Goal: Transaction & Acquisition: Purchase product/service

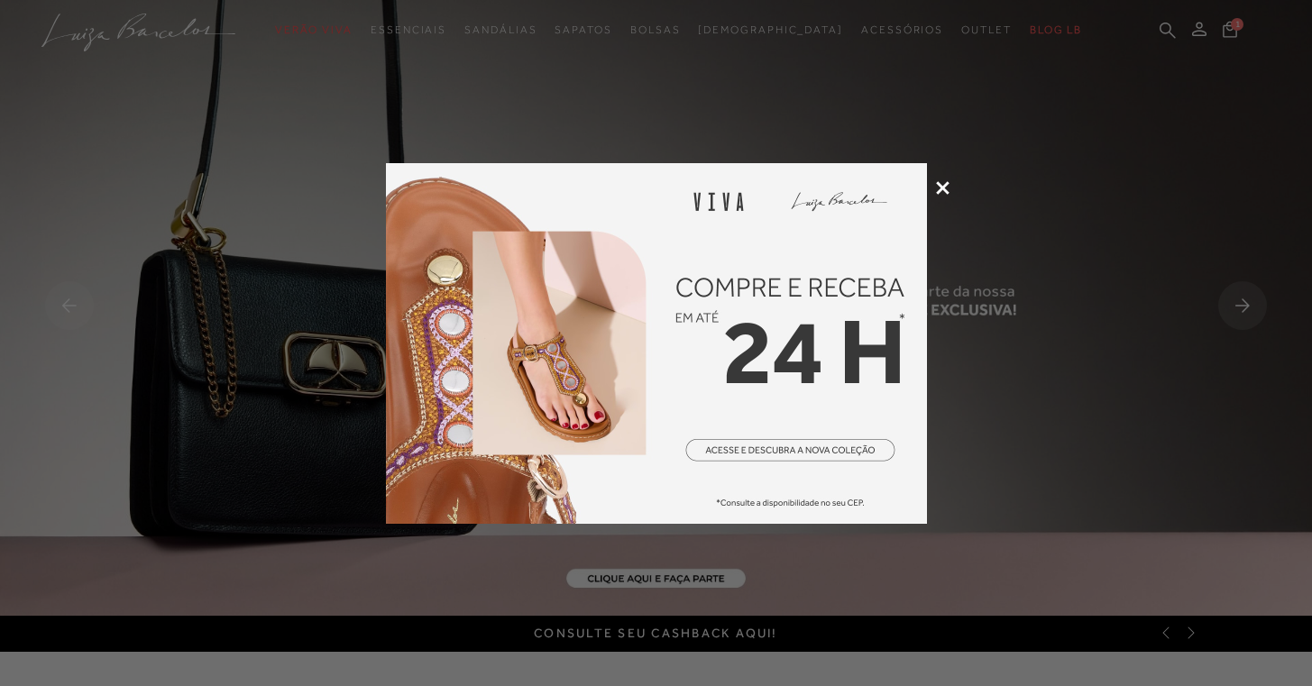
click at [946, 197] on div at bounding box center [656, 343] width 1312 height 686
click at [941, 189] on icon at bounding box center [943, 188] width 14 height 14
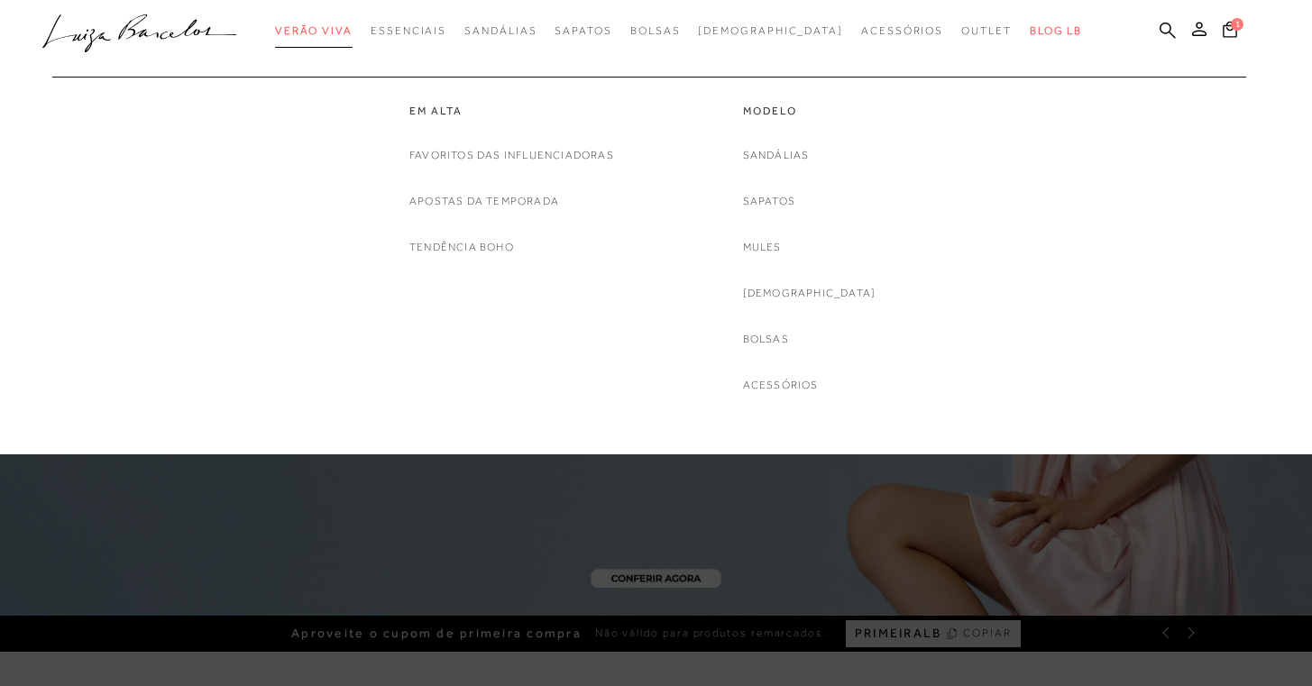
click at [353, 30] on span "Verão Viva" at bounding box center [314, 30] width 78 height 13
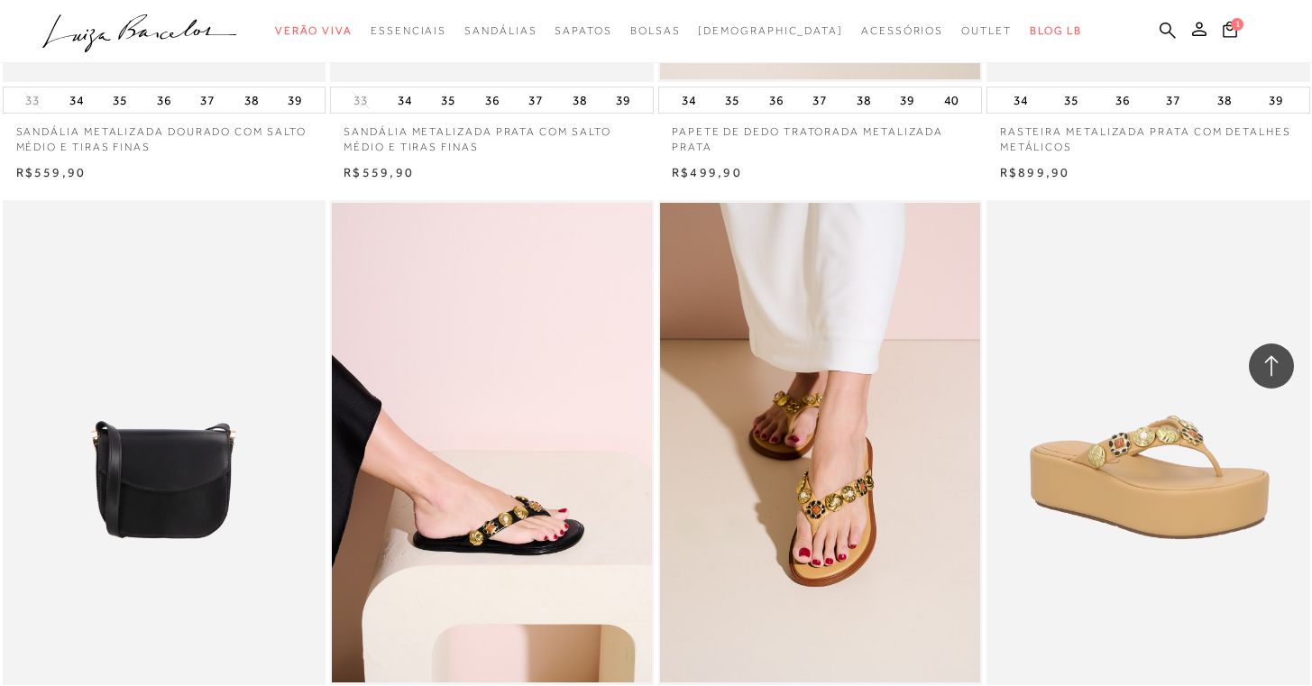
scroll to position [3353, 0]
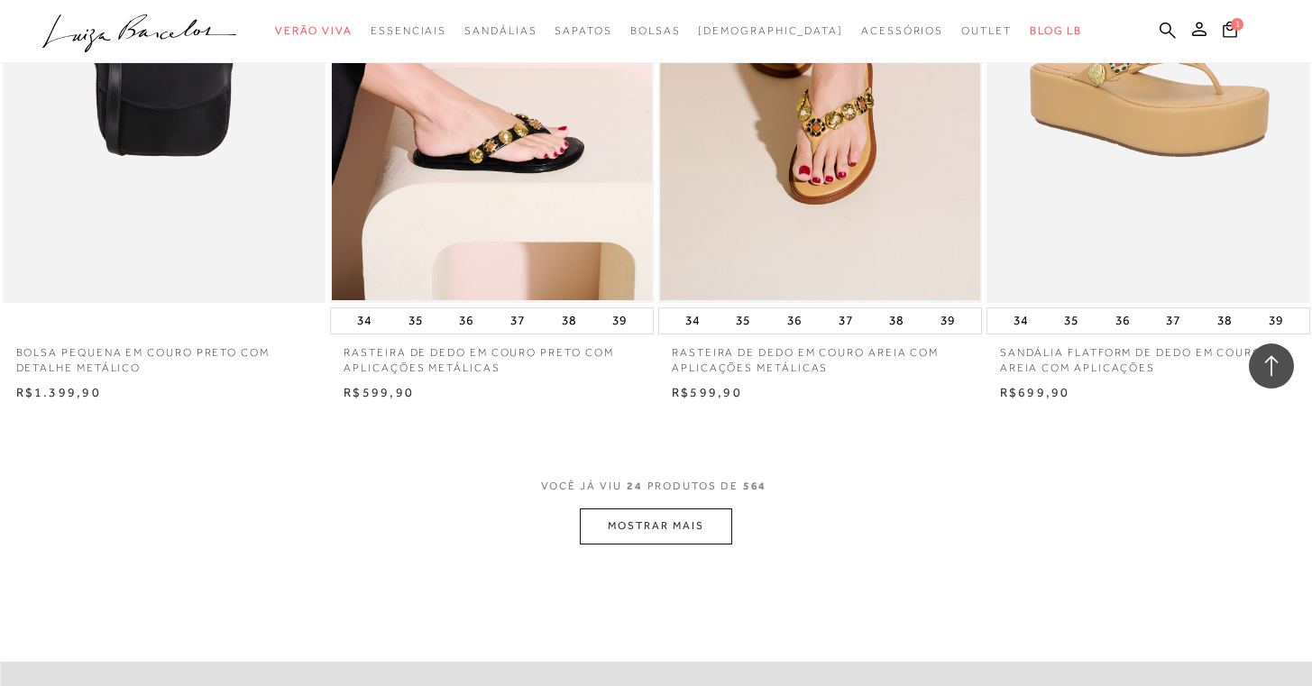
click at [683, 515] on button "MOSTRAR MAIS" at bounding box center [656, 526] width 152 height 35
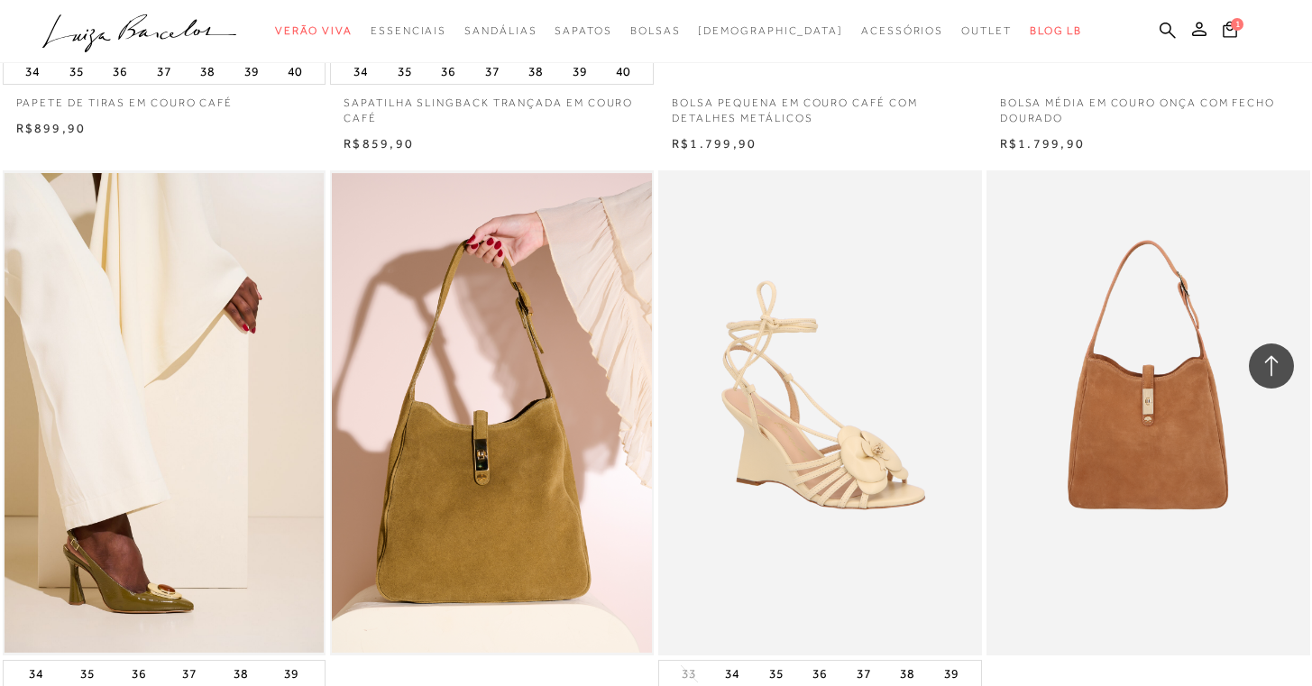
scroll to position [6984, 0]
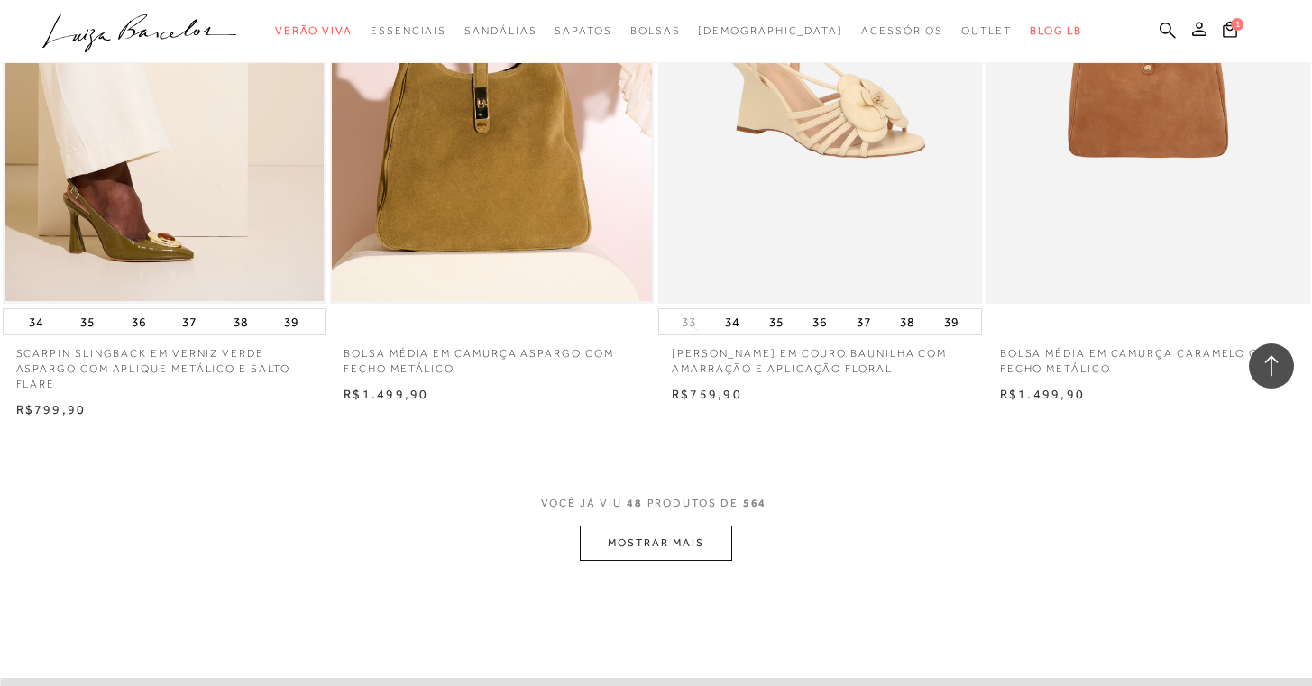
click at [693, 526] on button "MOSTRAR MAIS" at bounding box center [656, 543] width 152 height 35
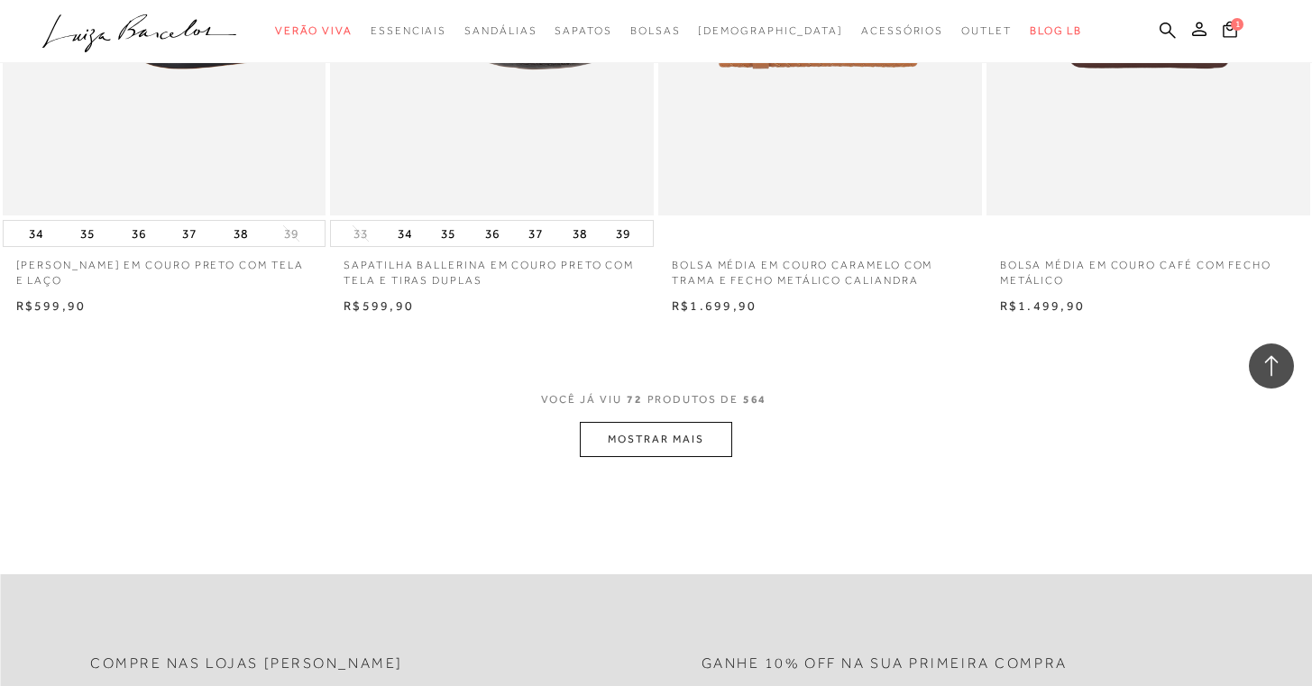
scroll to position [10732, 0]
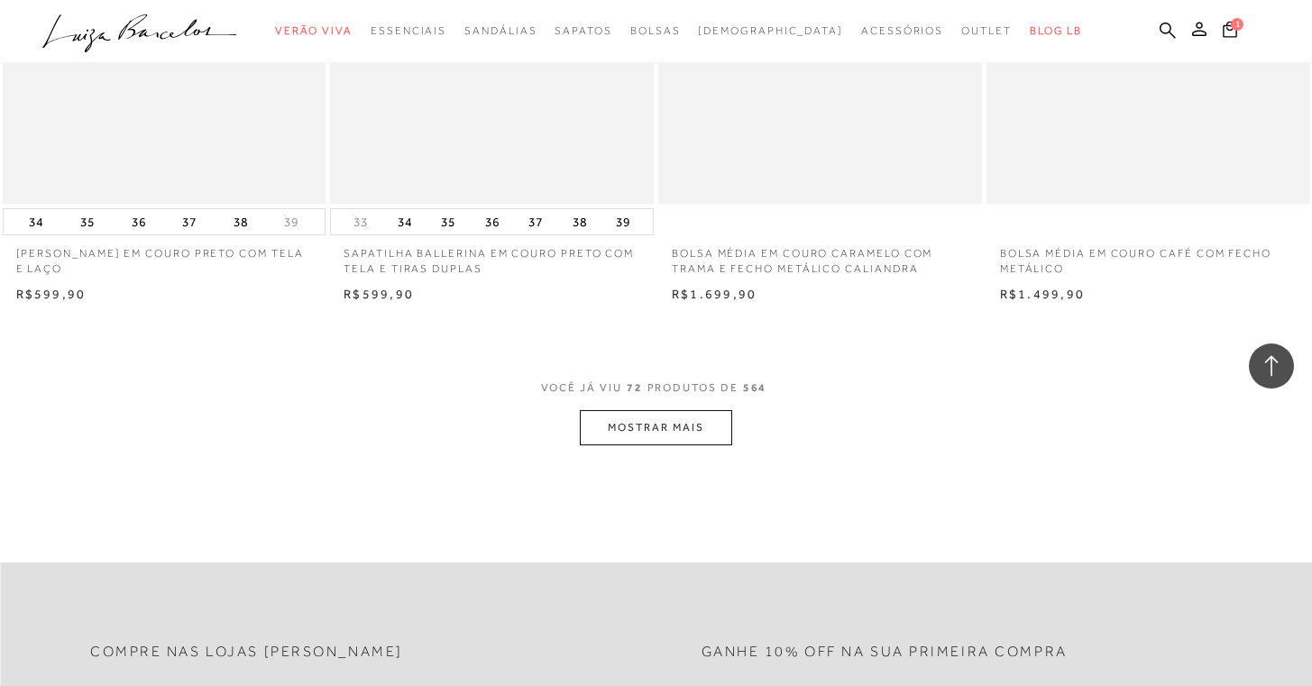
click at [684, 410] on button "MOSTRAR MAIS" at bounding box center [656, 427] width 152 height 35
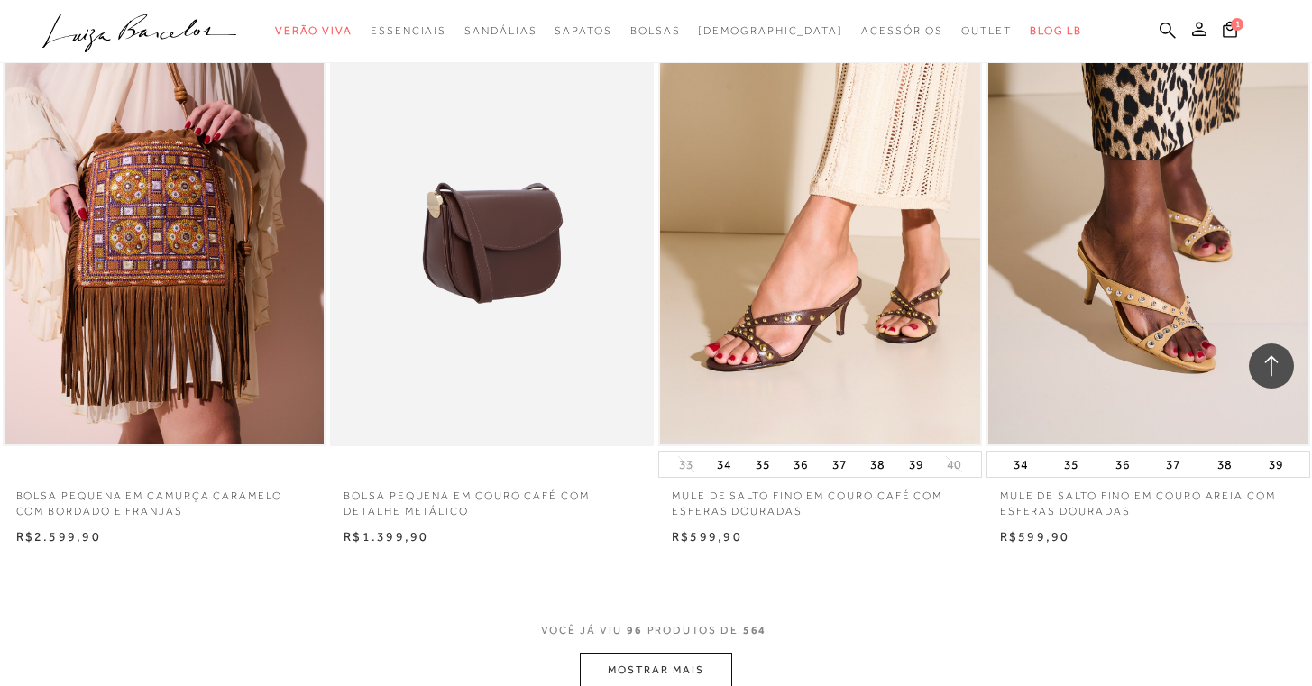
scroll to position [14381, 0]
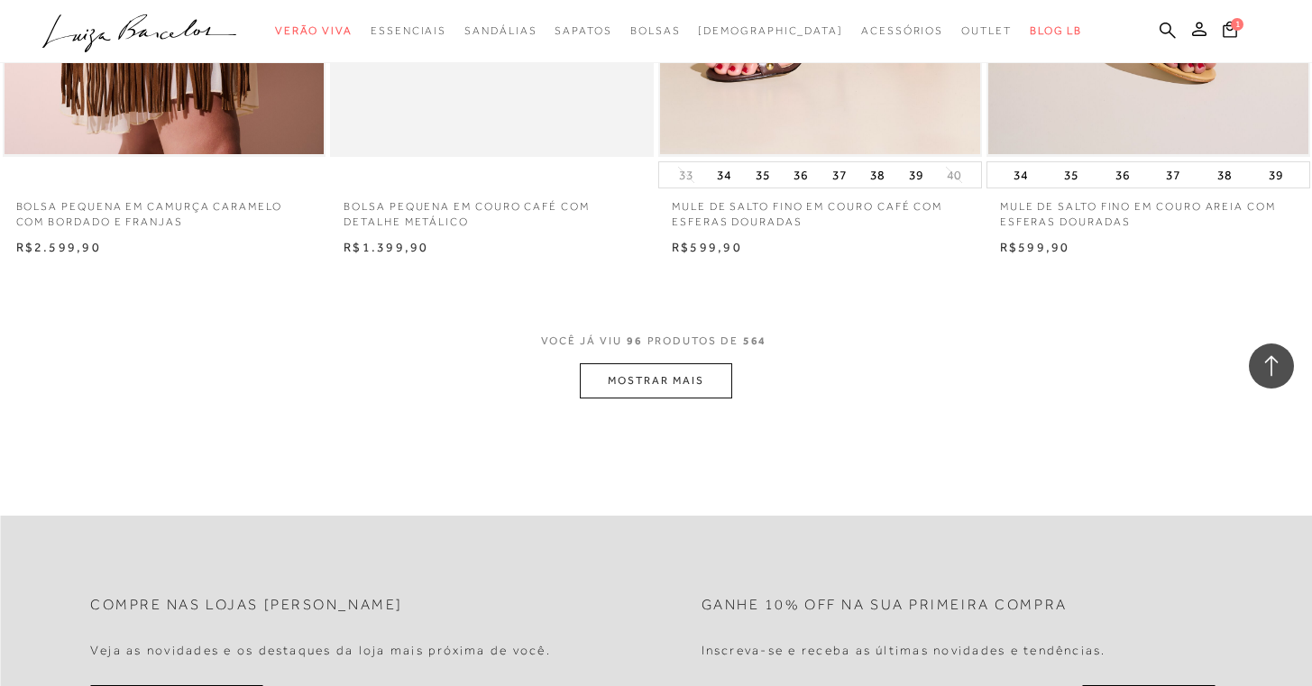
click at [659, 364] on button "MOSTRAR MAIS" at bounding box center [656, 381] width 152 height 35
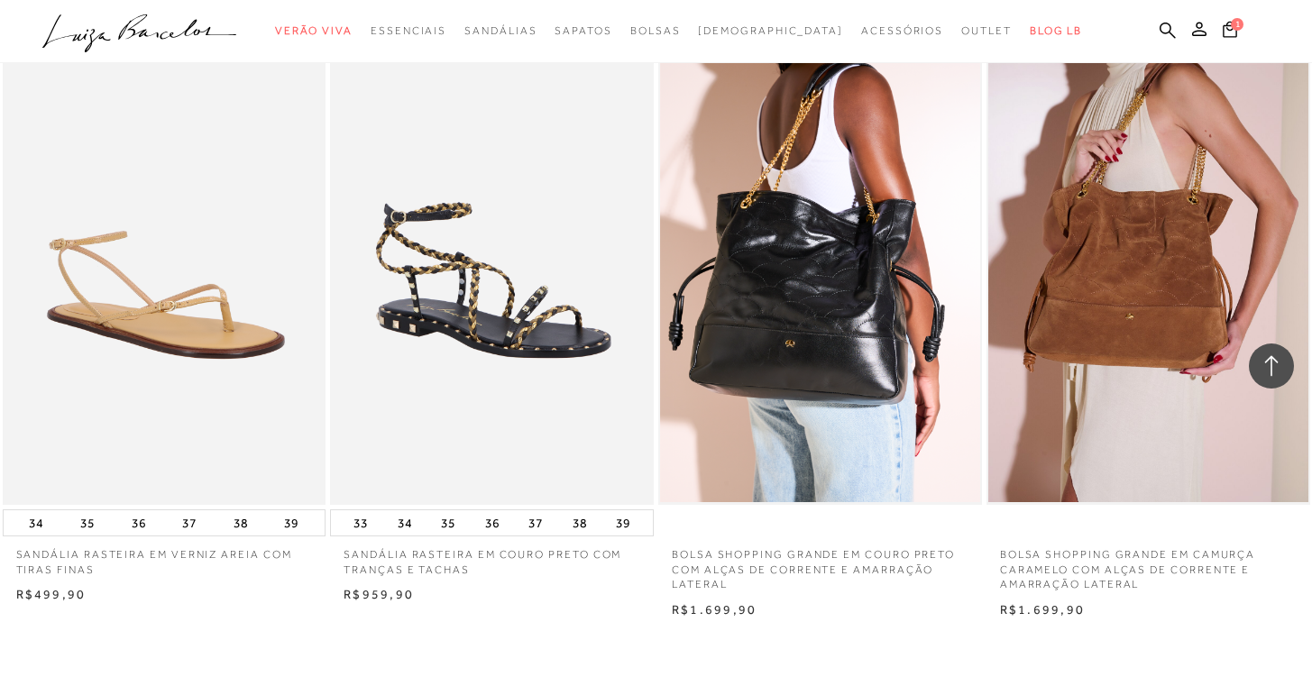
scroll to position [17936, 0]
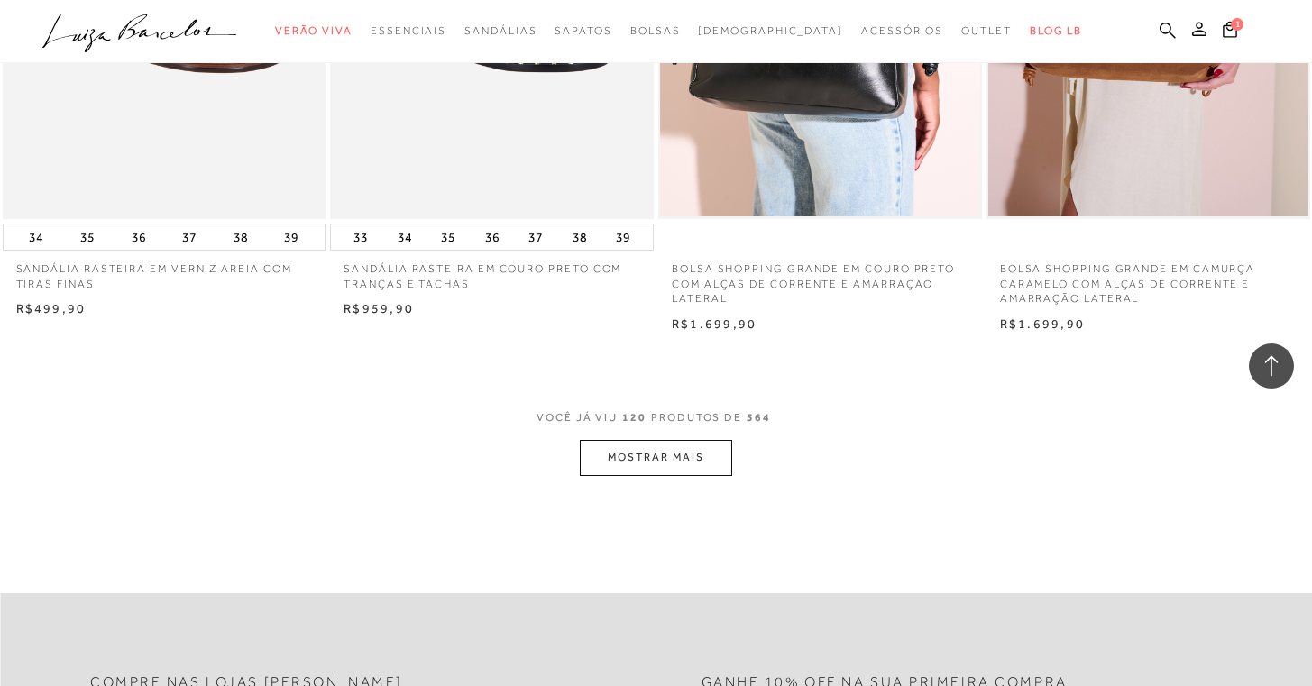
click at [607, 440] on button "MOSTRAR MAIS" at bounding box center [656, 457] width 152 height 35
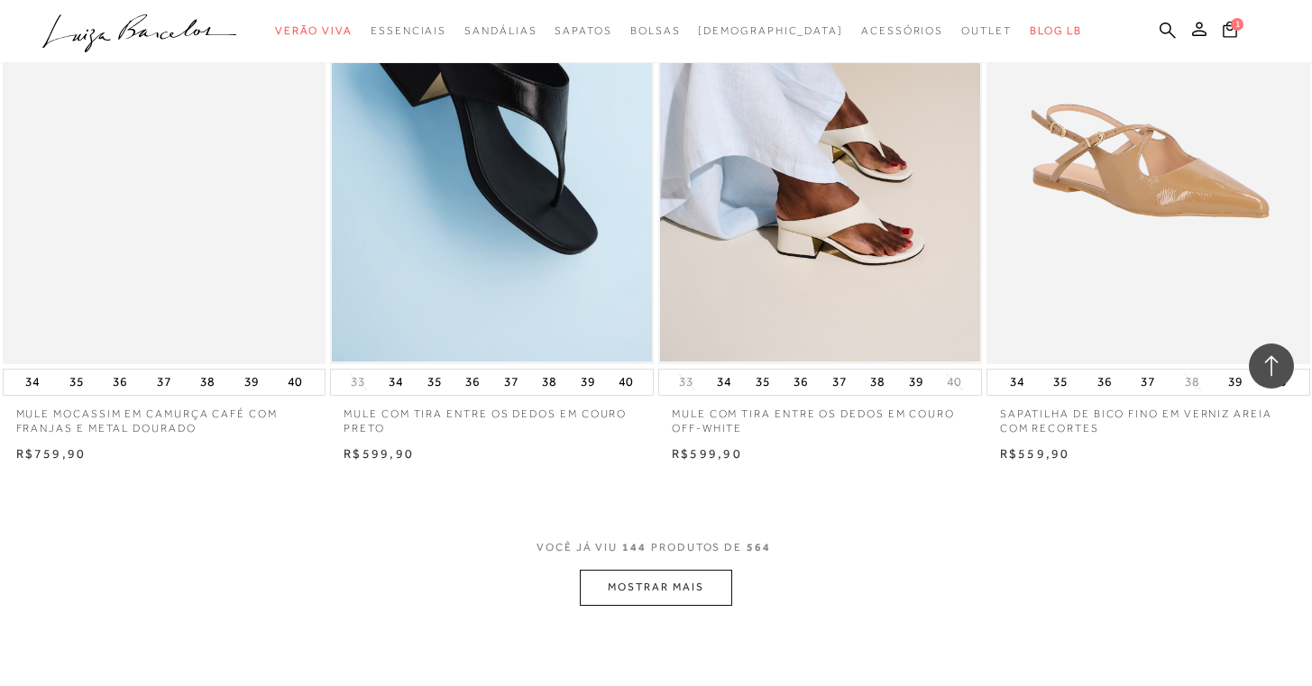
scroll to position [21643, 0]
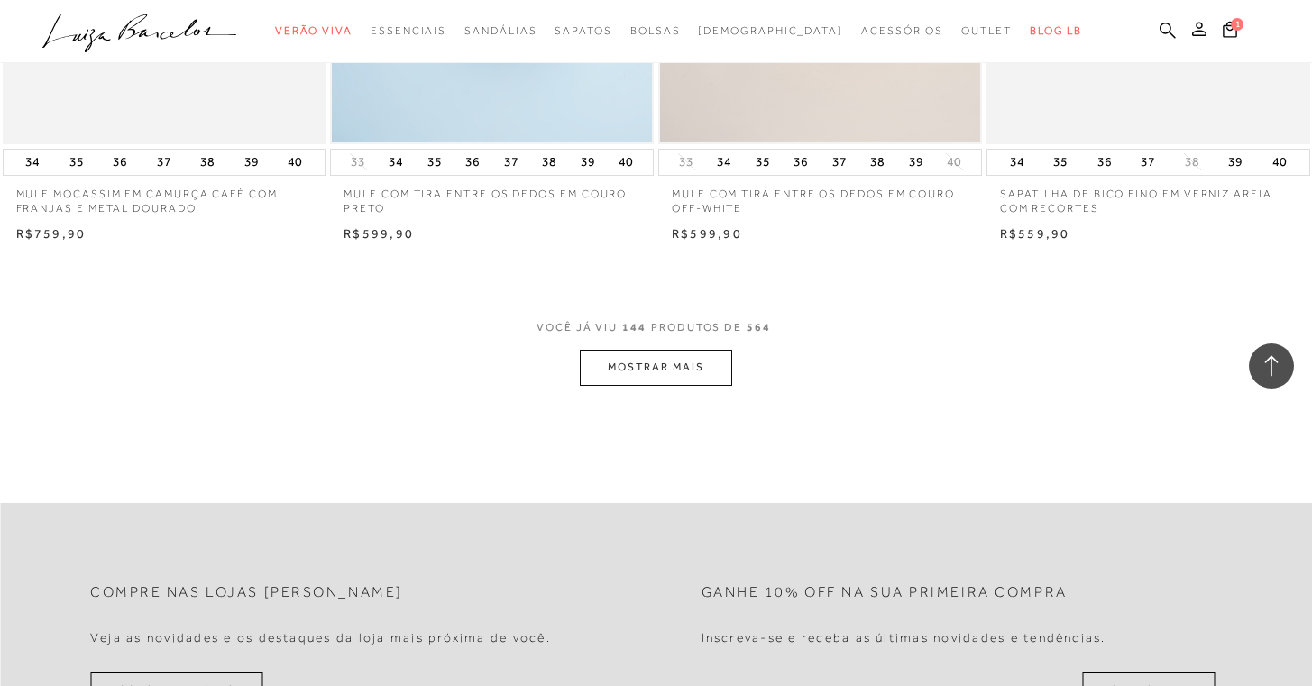
click at [654, 350] on button "MOSTRAR MAIS" at bounding box center [656, 367] width 152 height 35
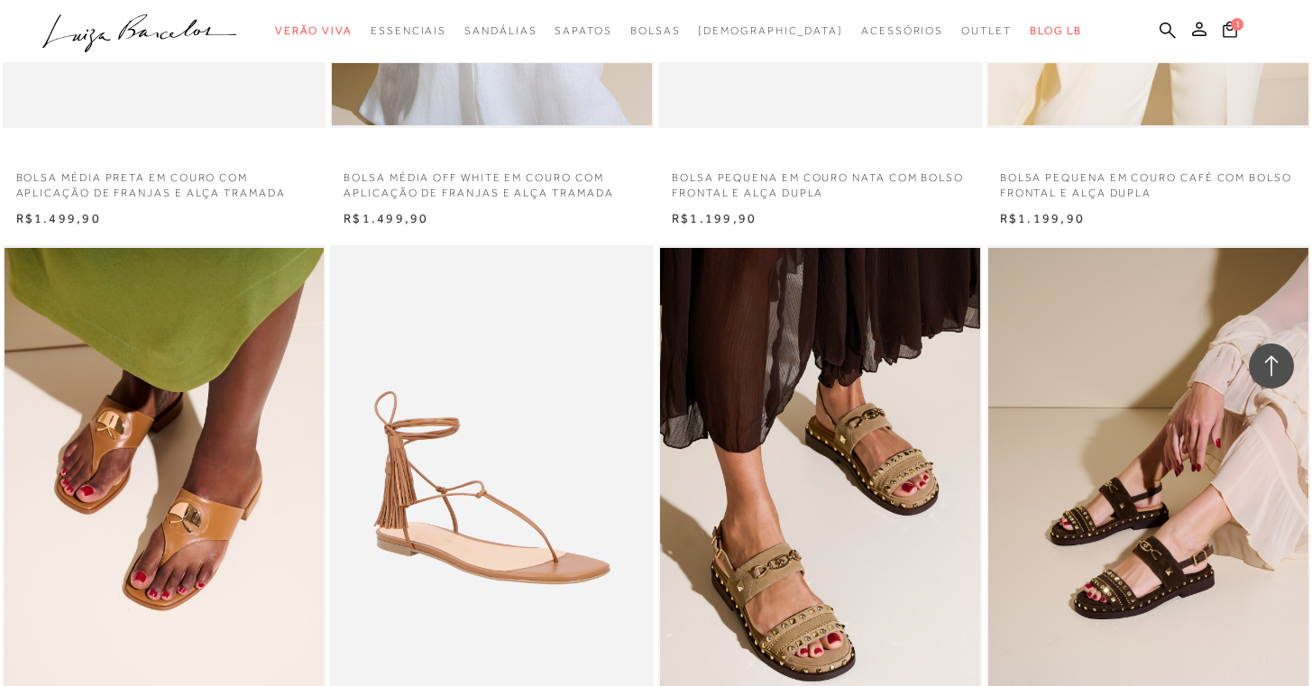
scroll to position [24951, 0]
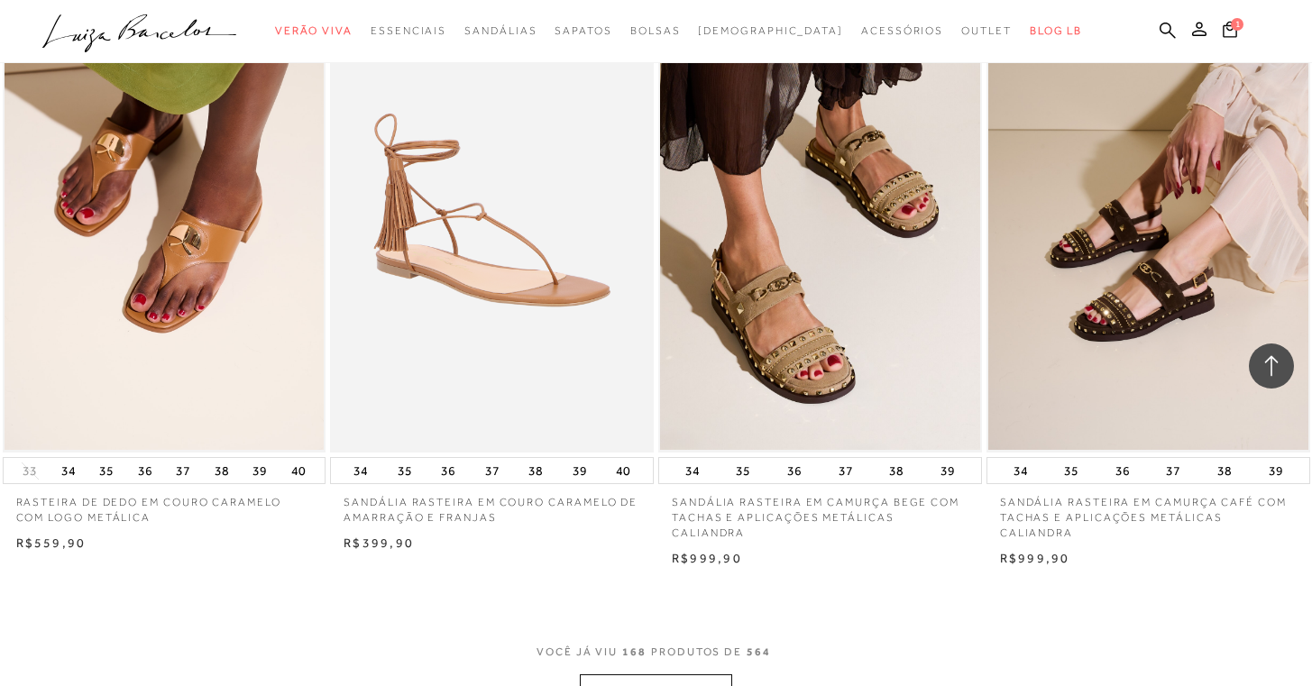
click at [671, 675] on button "MOSTRAR MAIS" at bounding box center [656, 692] width 152 height 35
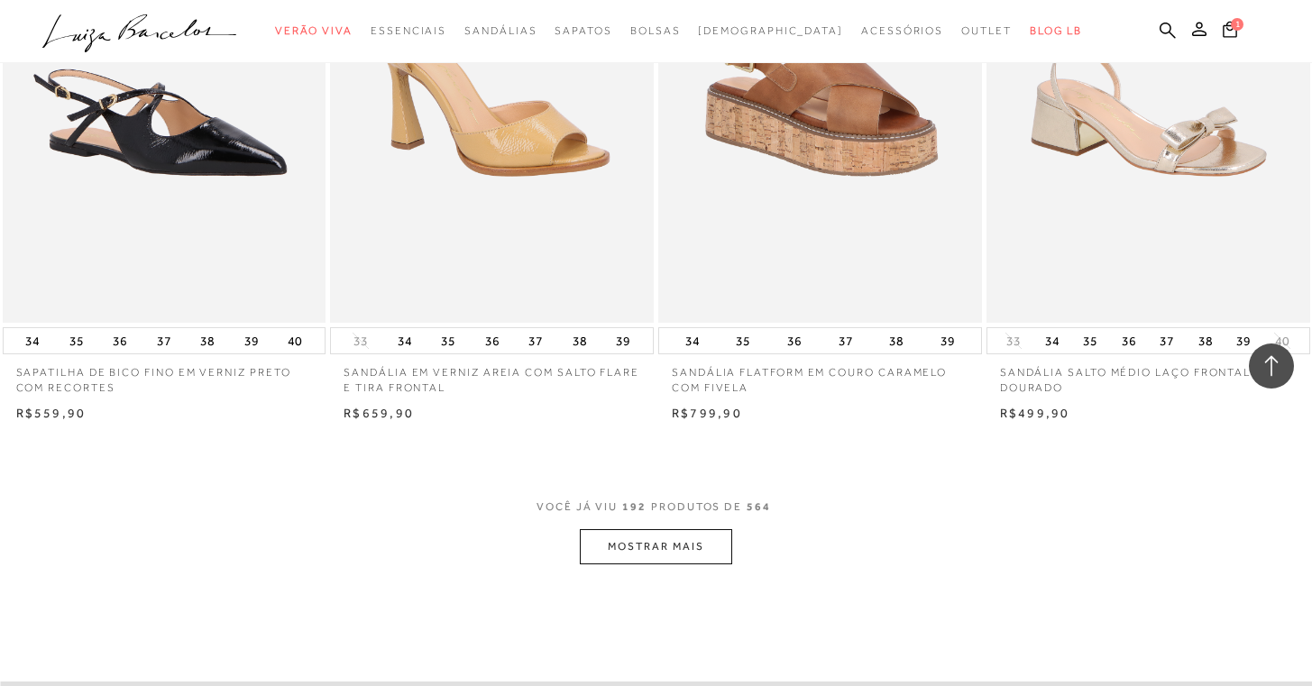
scroll to position [28934, 0]
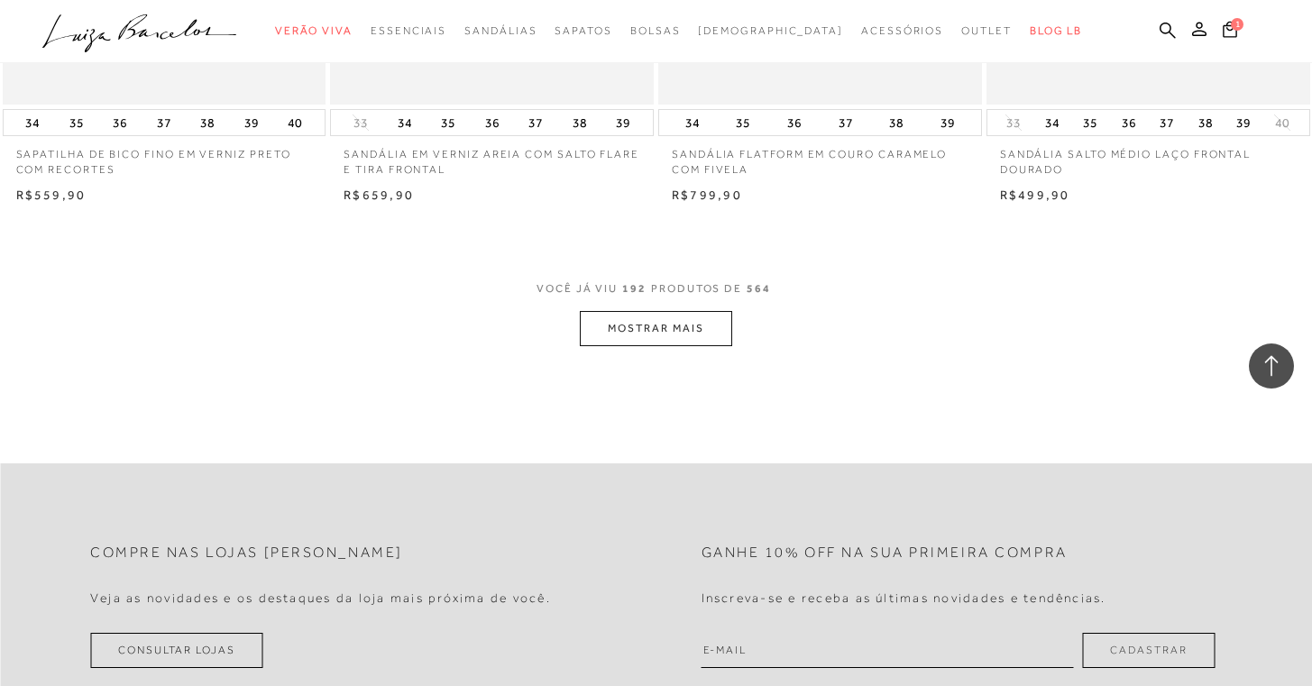
click at [708, 311] on button "MOSTRAR MAIS" at bounding box center [656, 328] width 152 height 35
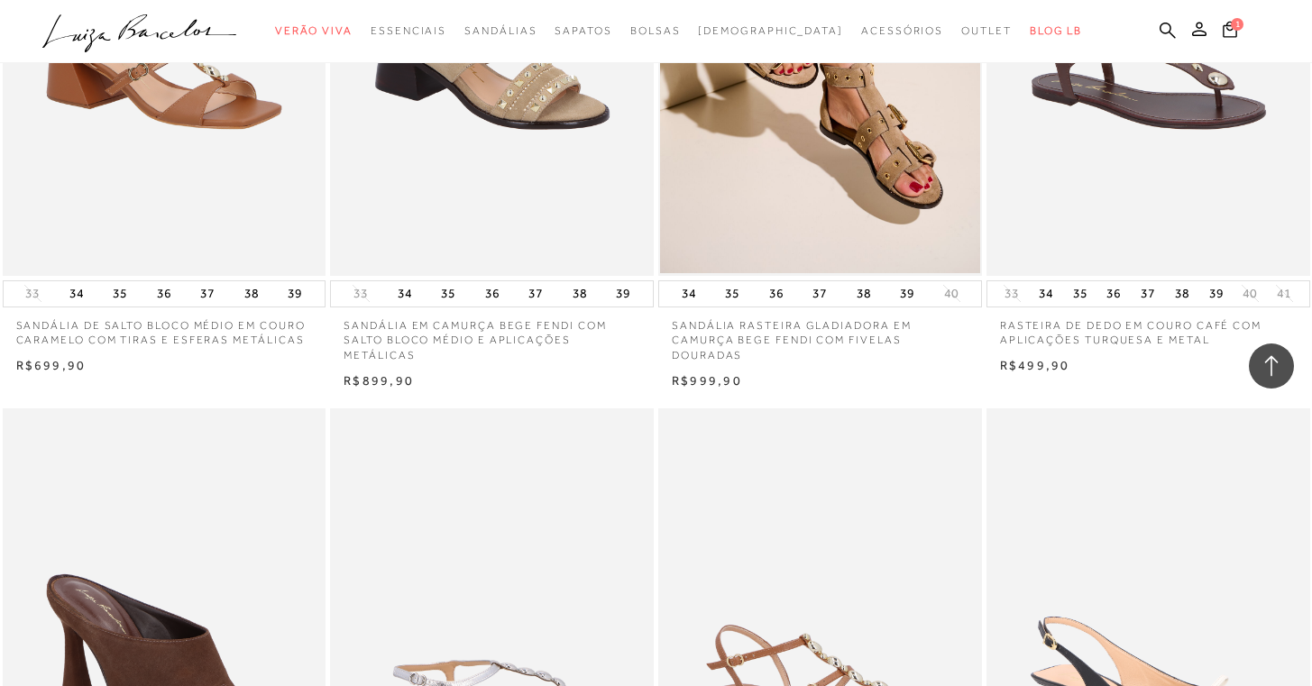
scroll to position [32148, 0]
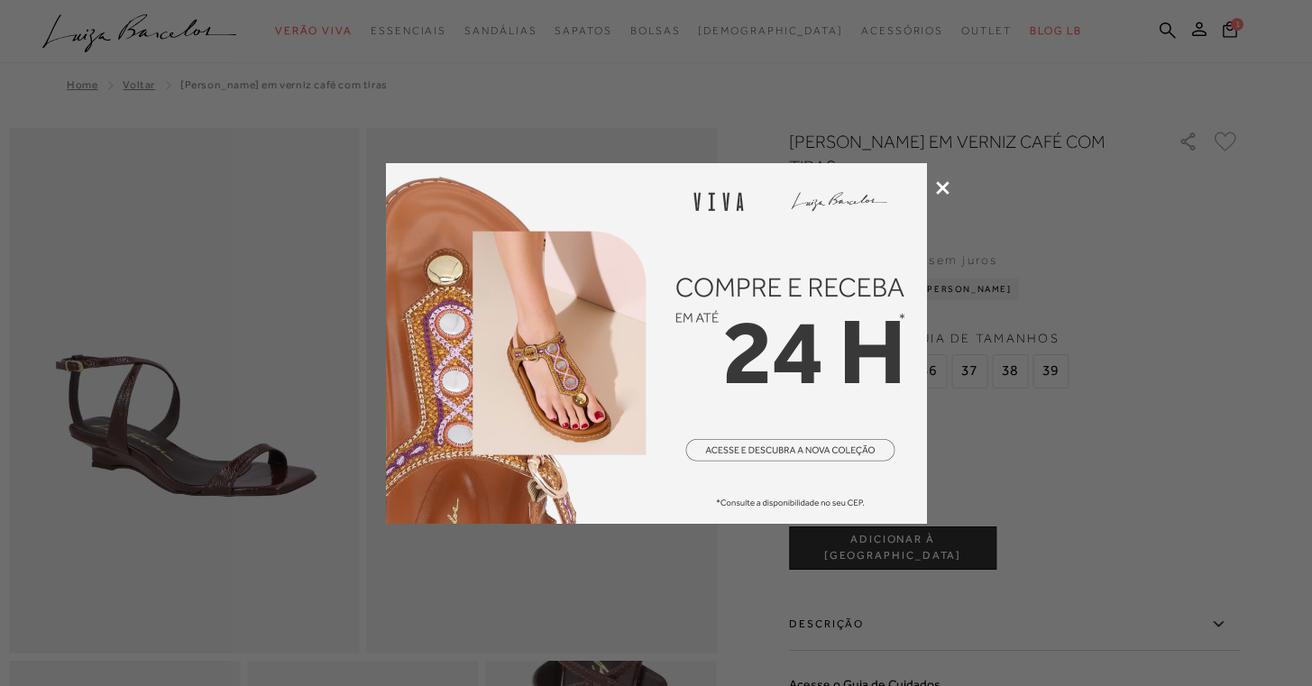
click at [942, 187] on icon at bounding box center [943, 188] width 14 height 14
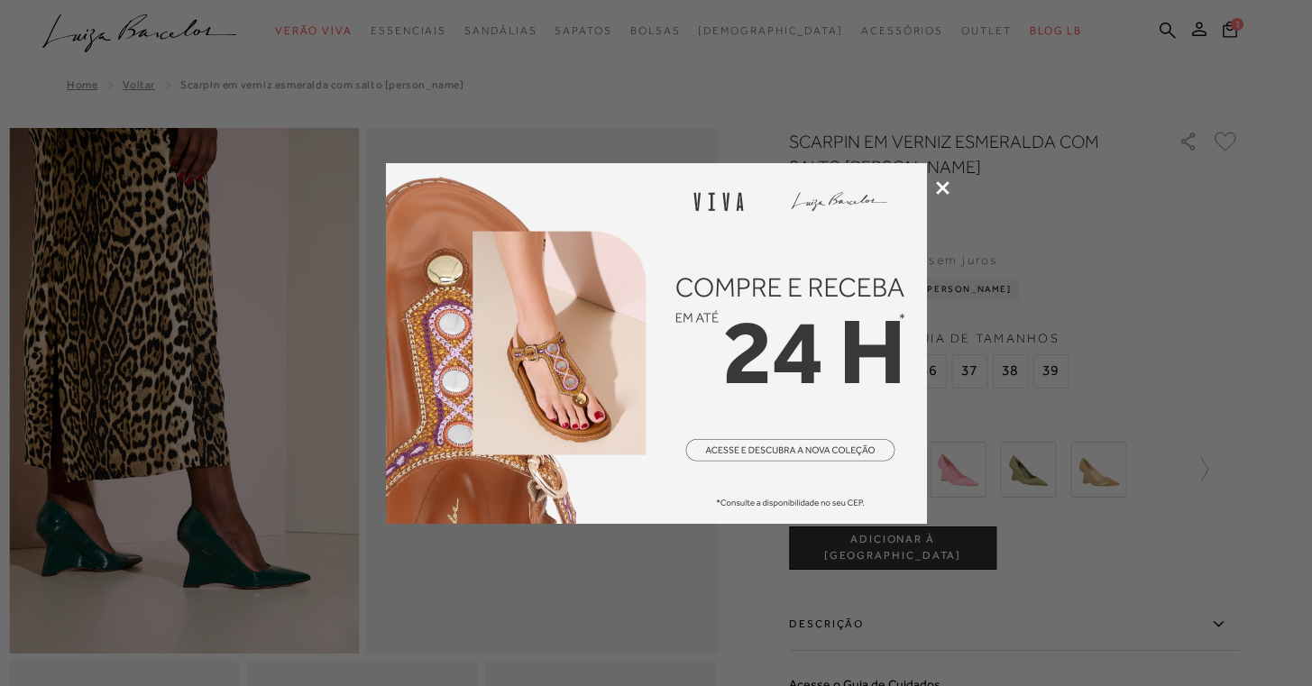
click at [1033, 135] on div at bounding box center [656, 343] width 1312 height 686
click at [942, 188] on icon at bounding box center [943, 188] width 14 height 14
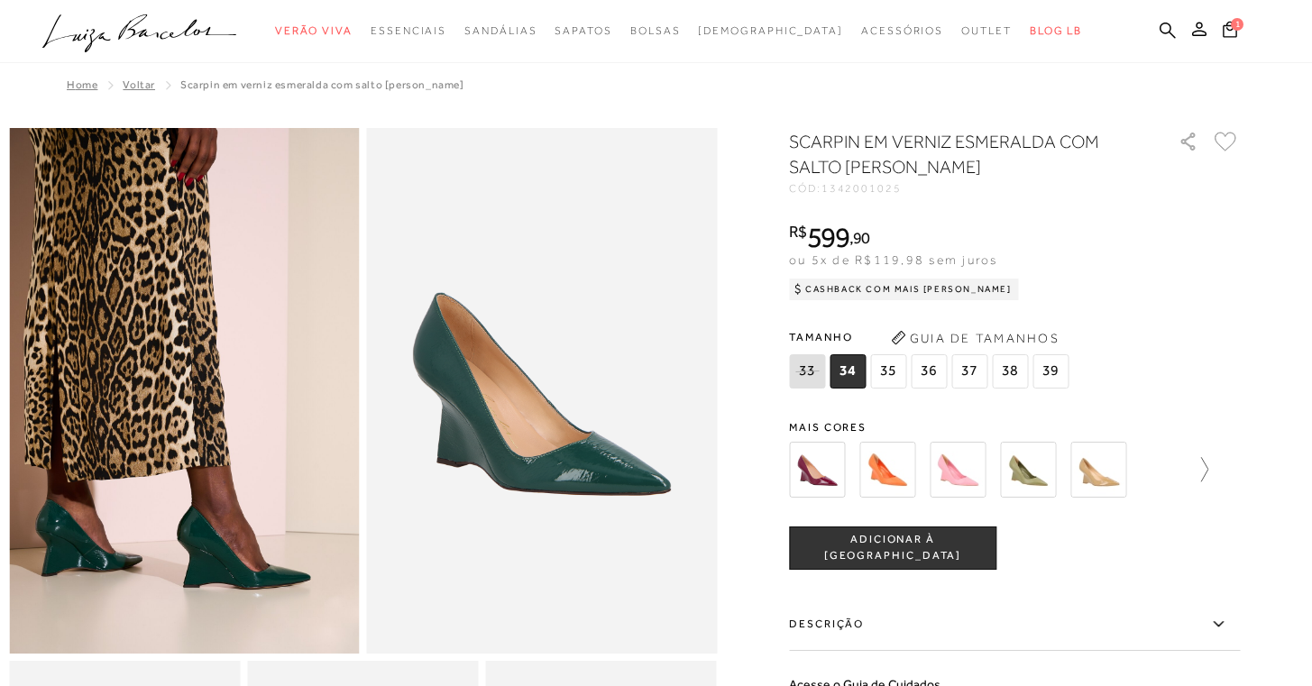
click at [1209, 474] on icon at bounding box center [1195, 469] width 25 height 25
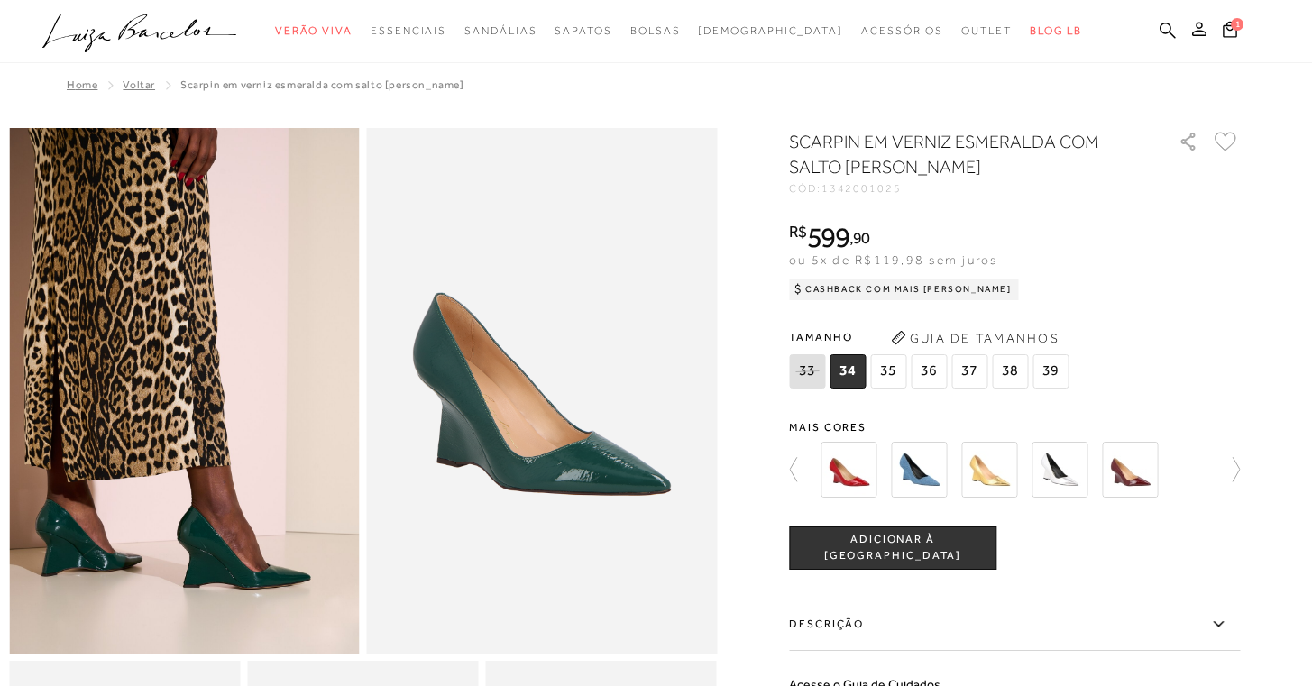
click at [1124, 468] on img at bounding box center [1130, 470] width 56 height 56
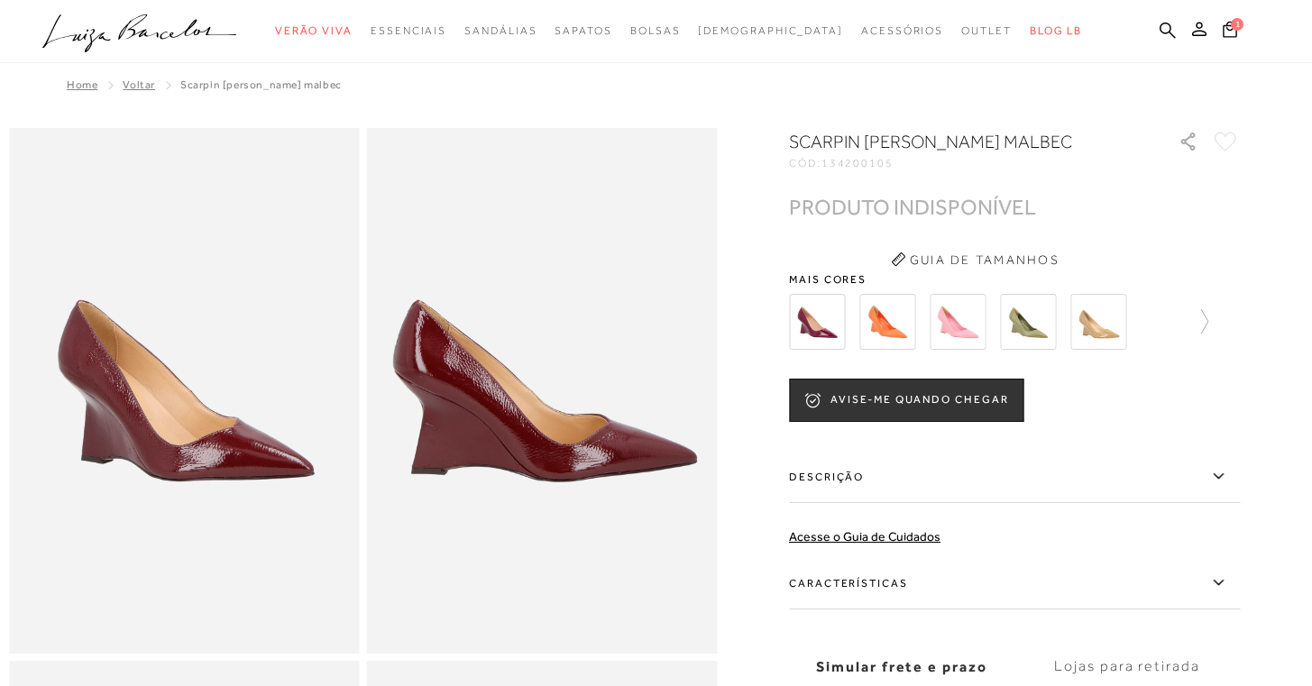
click at [1087, 576] on label "Características" at bounding box center [1014, 583] width 451 height 52
click at [0, 0] on input "Características" at bounding box center [0, 0] width 0 height 0
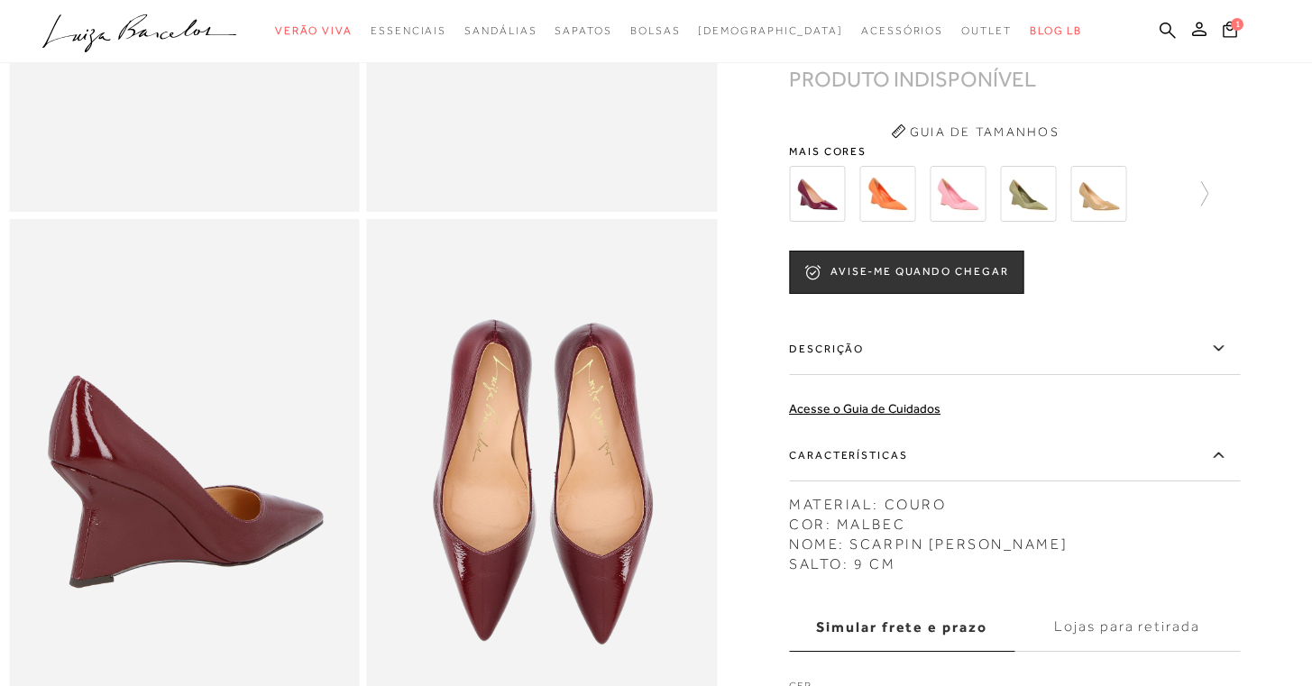
scroll to position [639, 0]
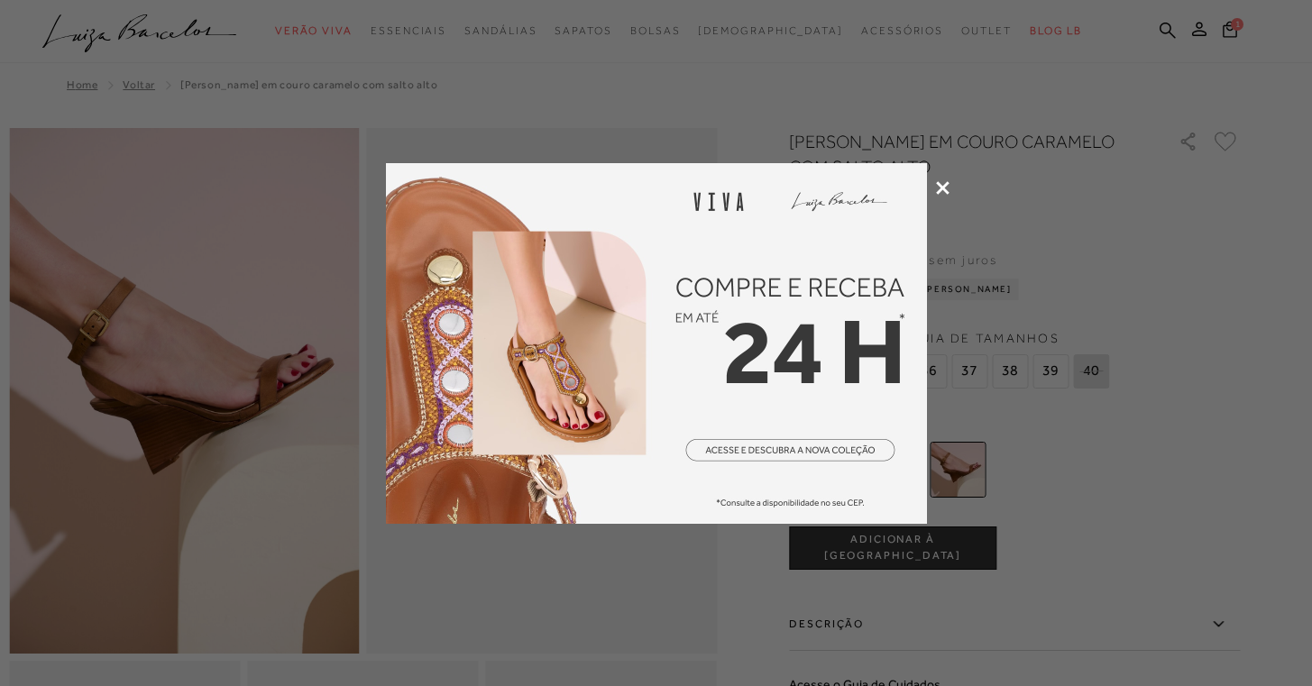
click at [1074, 157] on div at bounding box center [656, 343] width 1312 height 686
click at [954, 195] on div at bounding box center [656, 343] width 1312 height 686
click at [945, 195] on div at bounding box center [656, 343] width 1312 height 686
click at [940, 186] on icon at bounding box center [943, 188] width 14 height 14
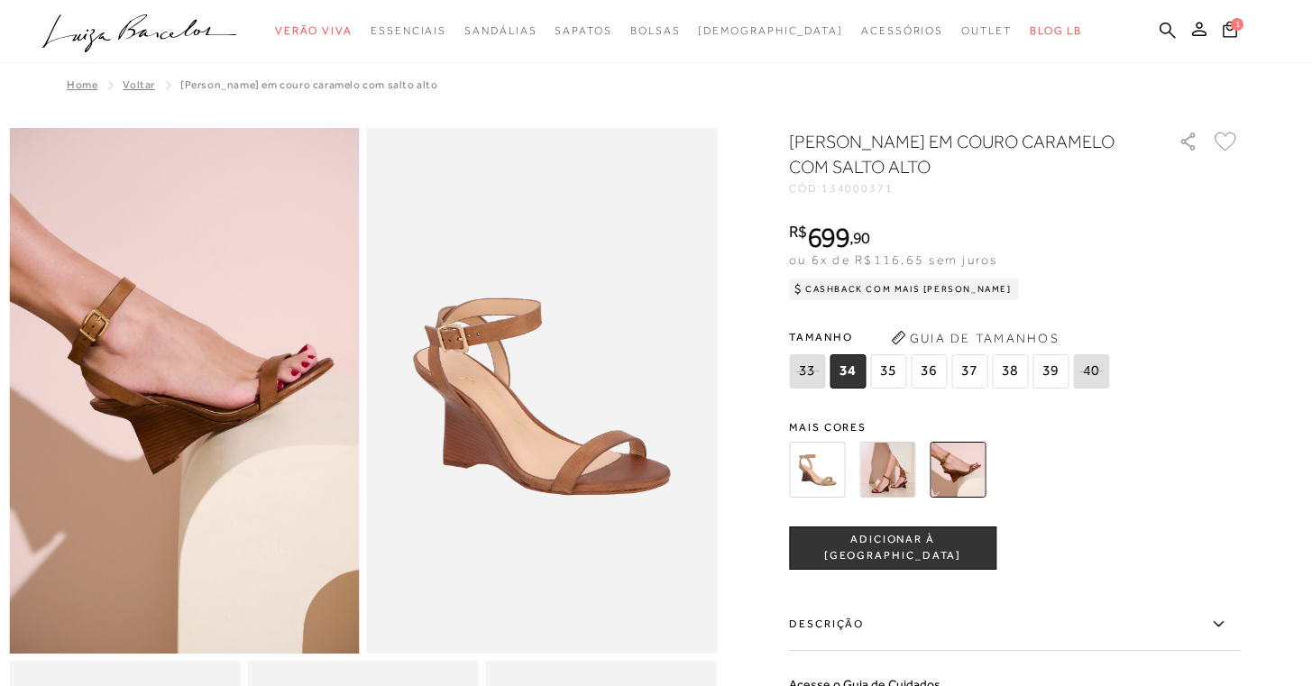
click at [885, 481] on img at bounding box center [888, 470] width 56 height 56
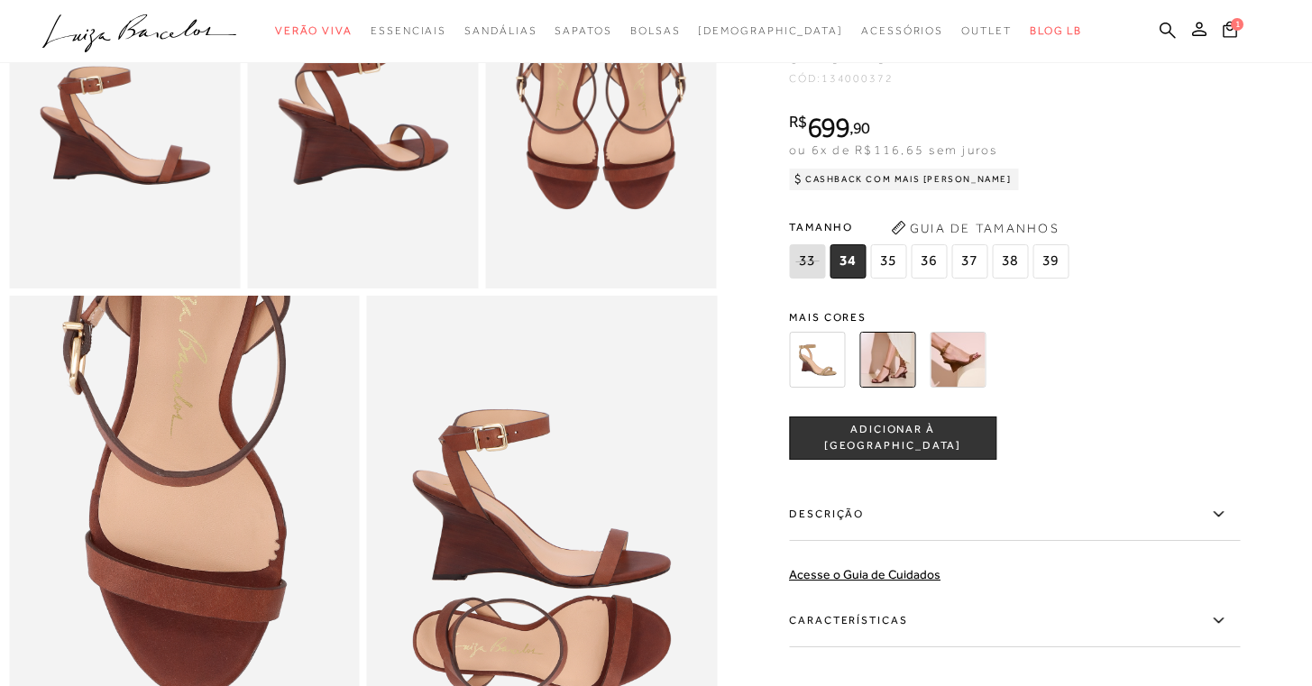
scroll to position [1021, 0]
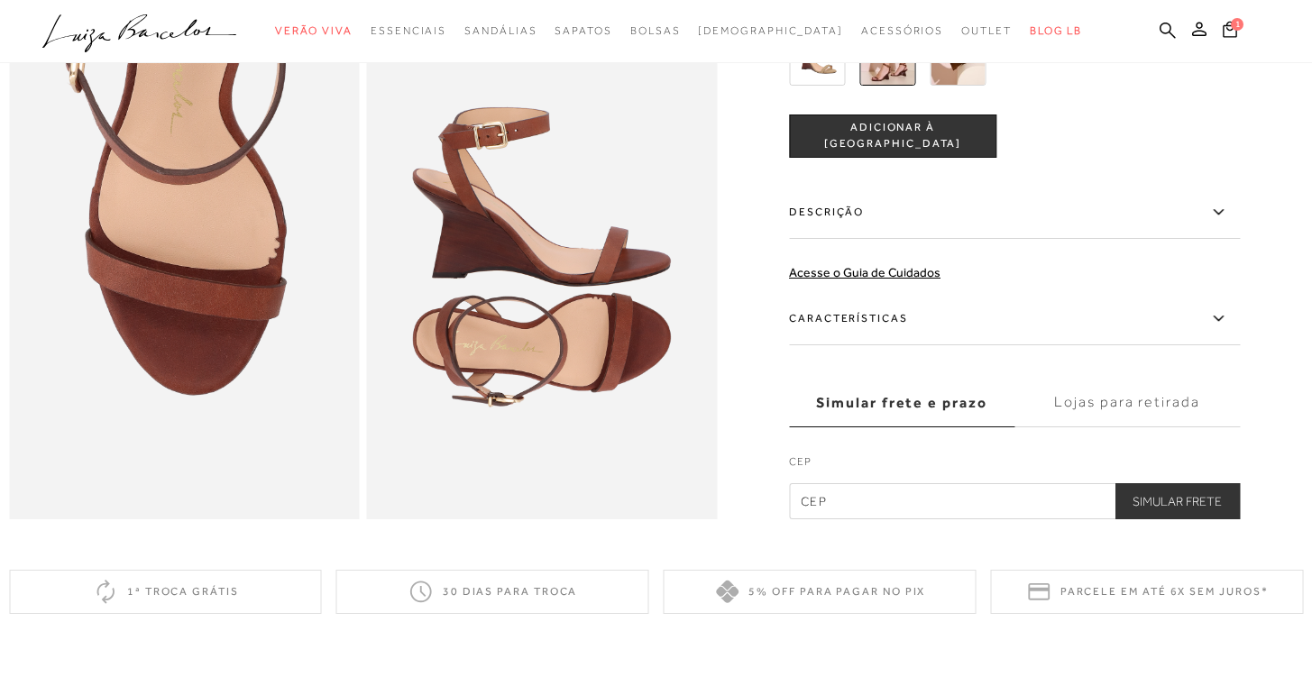
click at [1027, 344] on label "Características" at bounding box center [1014, 319] width 451 height 52
click at [0, 0] on input "Características" at bounding box center [0, 0] width 0 height 0
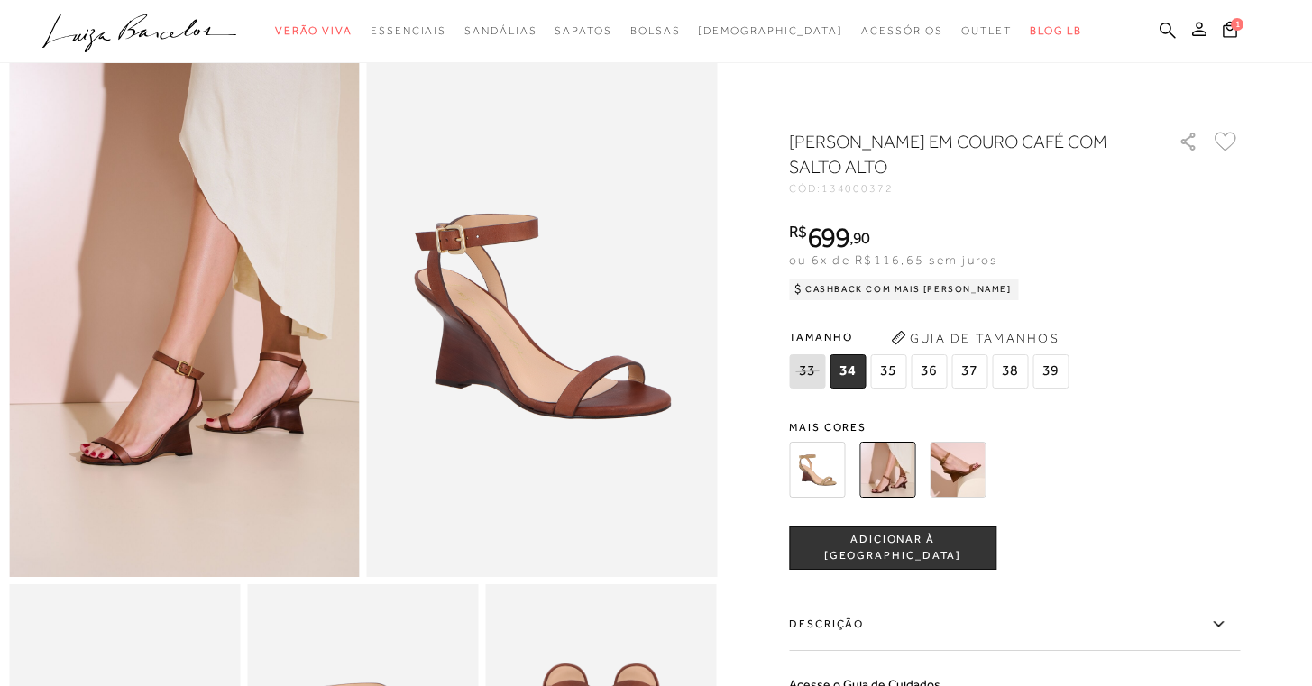
scroll to position [0, 0]
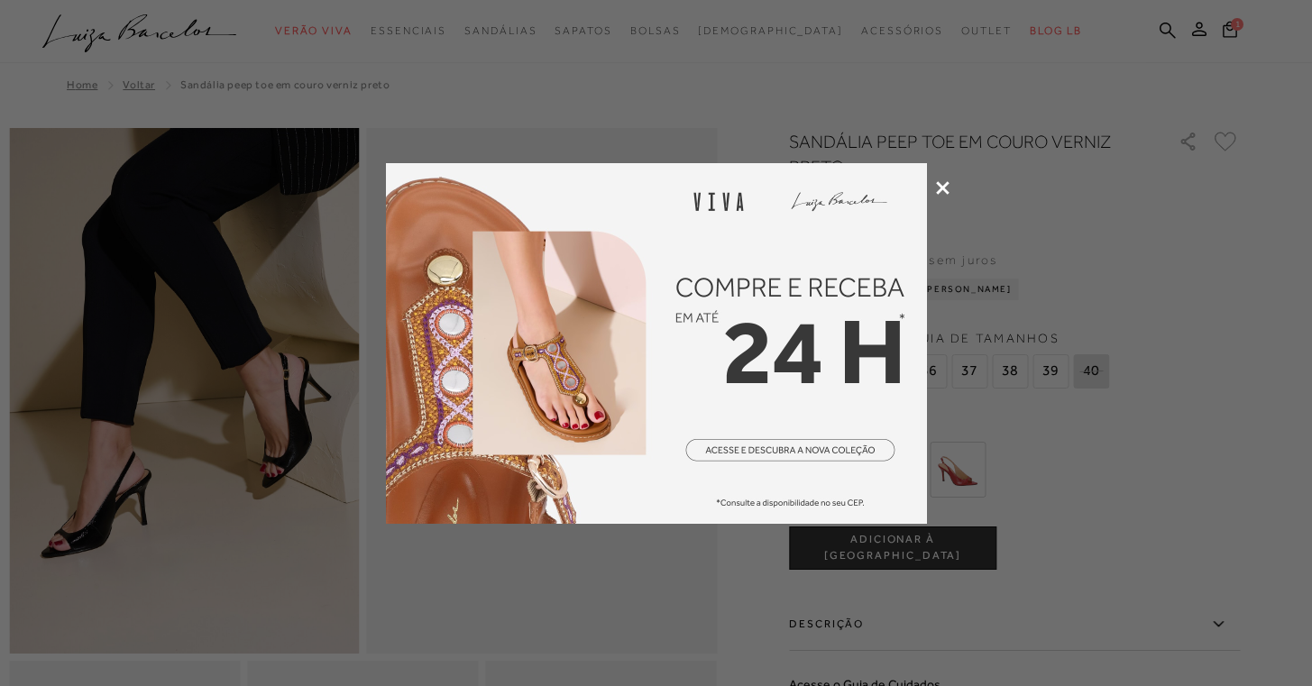
click at [1002, 221] on div at bounding box center [656, 343] width 1312 height 686
click at [944, 192] on icon at bounding box center [943, 188] width 14 height 14
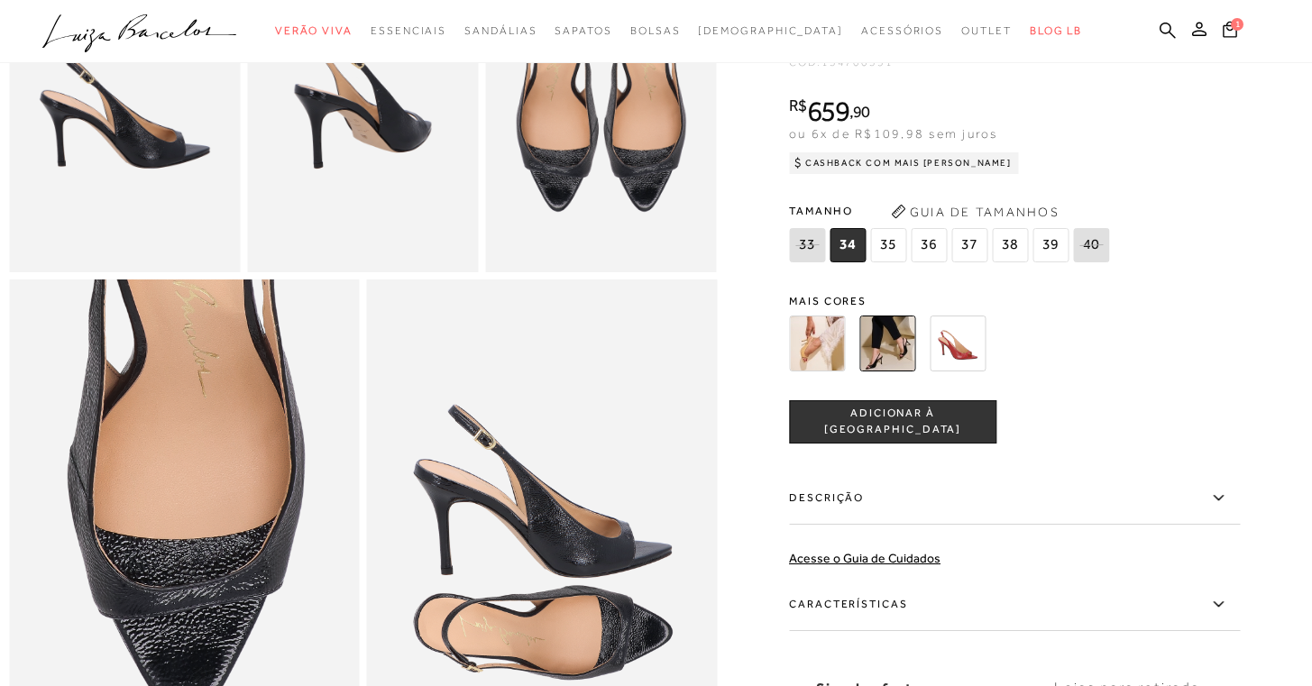
scroll to position [901, 0]
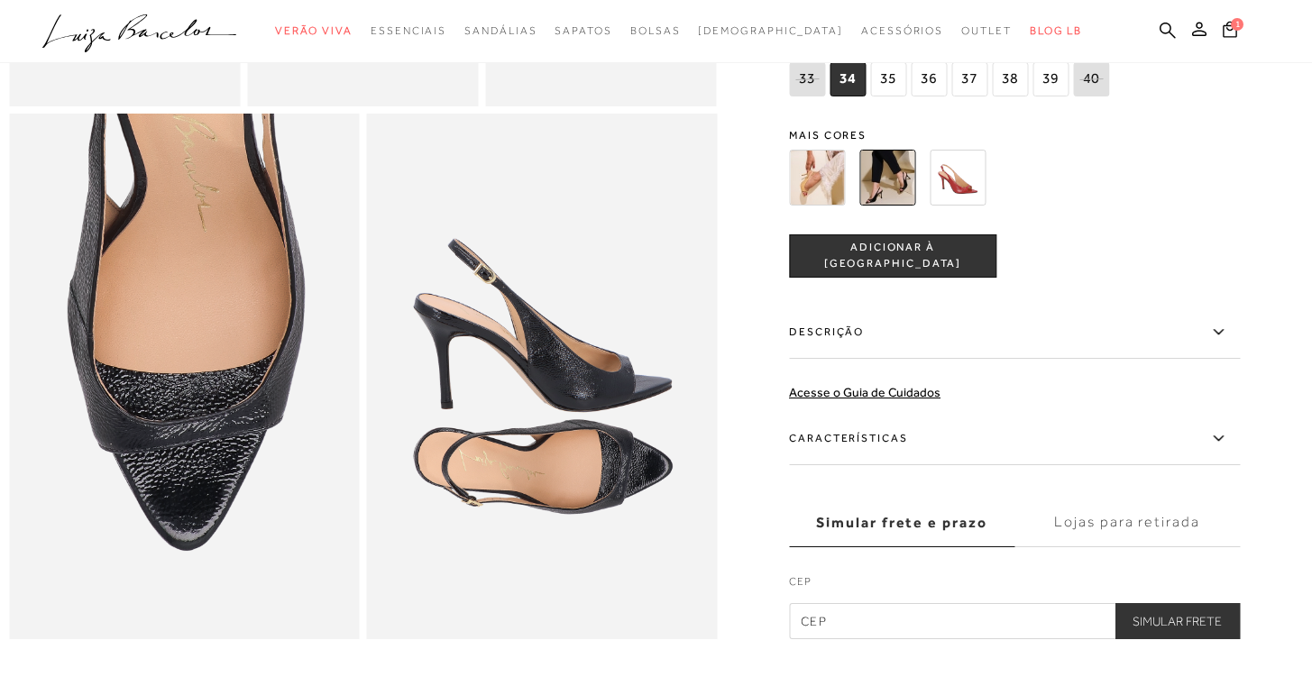
click at [979, 465] on label "Características" at bounding box center [1014, 439] width 451 height 52
click at [0, 0] on input "Características" at bounding box center [0, 0] width 0 height 0
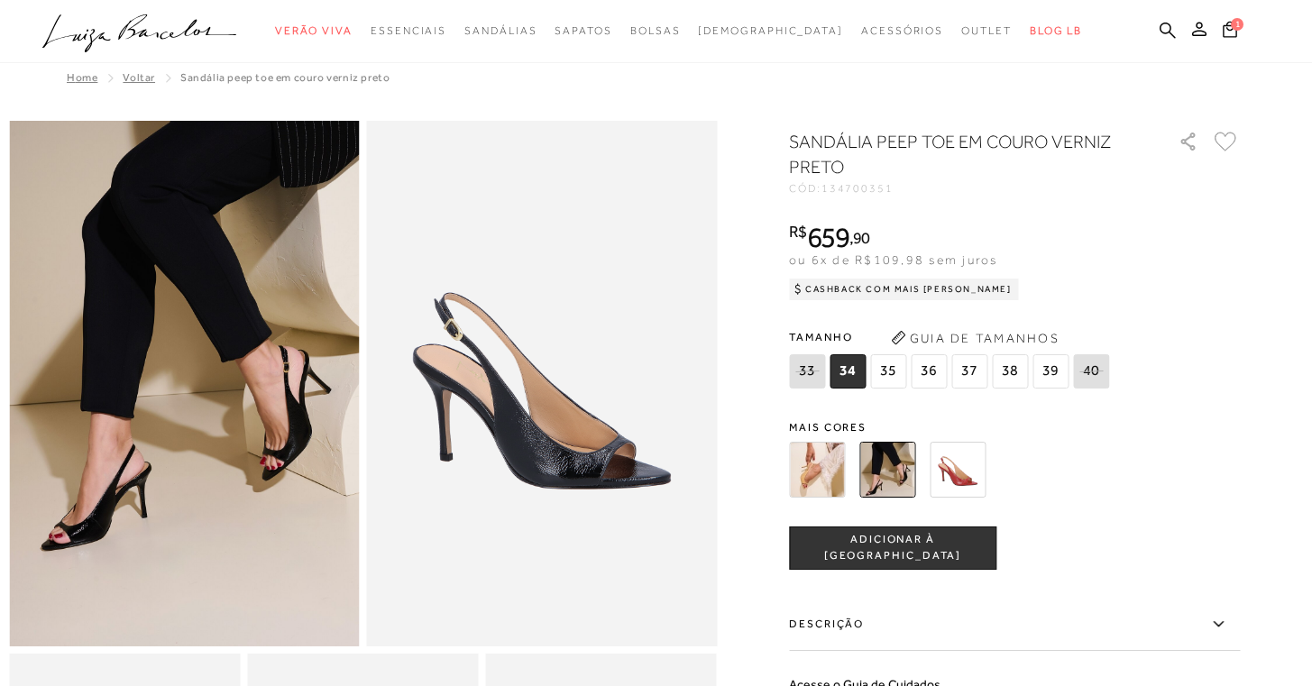
scroll to position [0, 0]
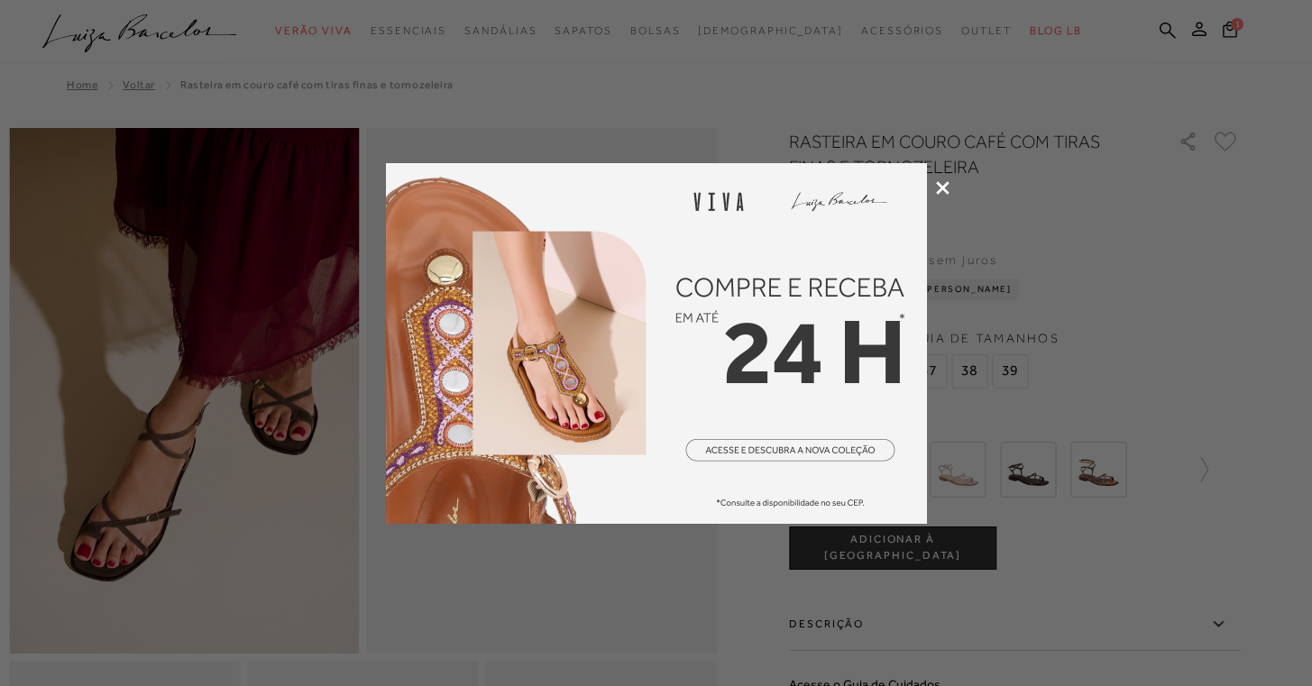
click at [942, 184] on icon at bounding box center [943, 188] width 14 height 14
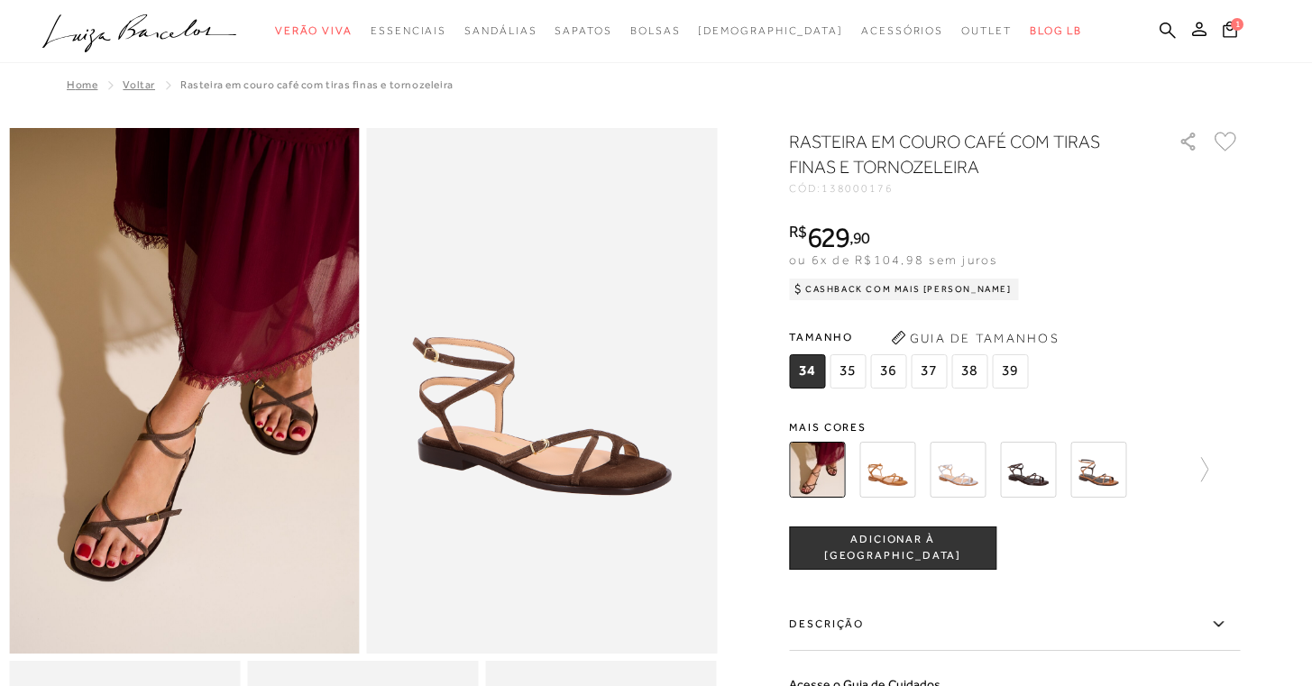
click at [892, 472] on img at bounding box center [888, 470] width 56 height 56
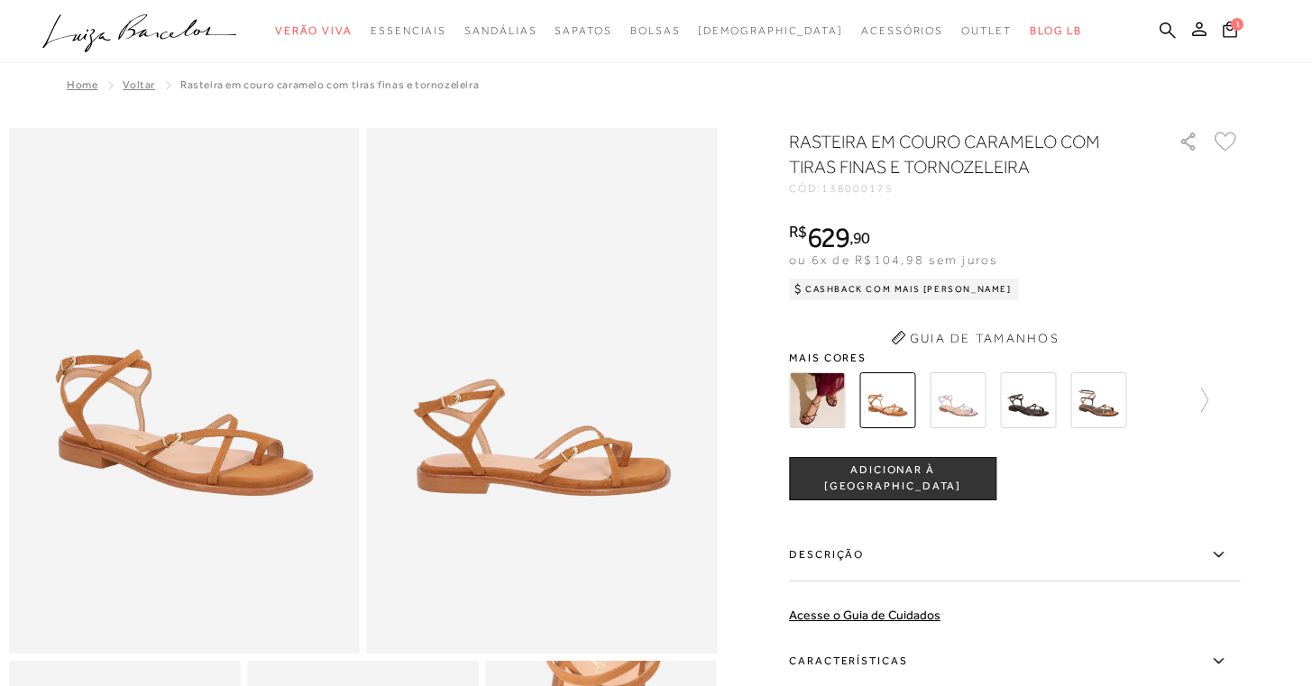
click at [962, 410] on div "RASTEIRA EM COURO CARAMELO COM TIRAS FINAS E TORNOZELEIRA CÓD: 138000175 × É ne…" at bounding box center [1014, 495] width 451 height 733
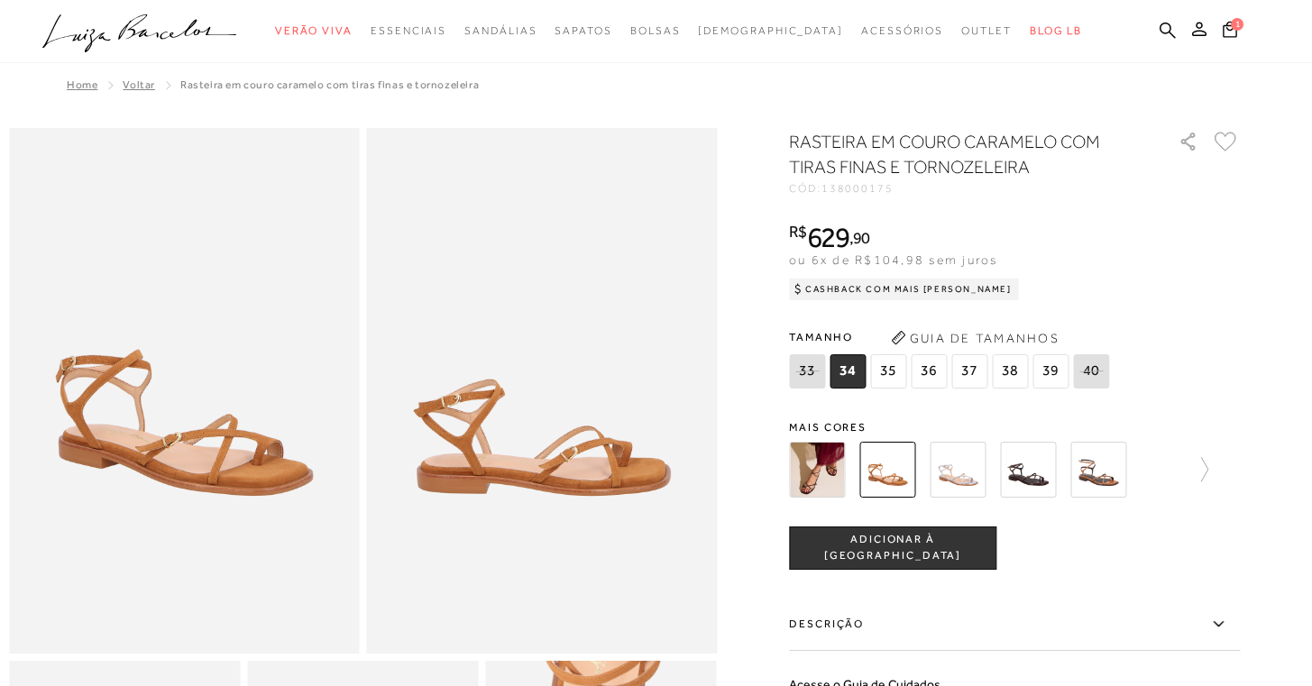
click at [966, 448] on img at bounding box center [958, 470] width 56 height 56
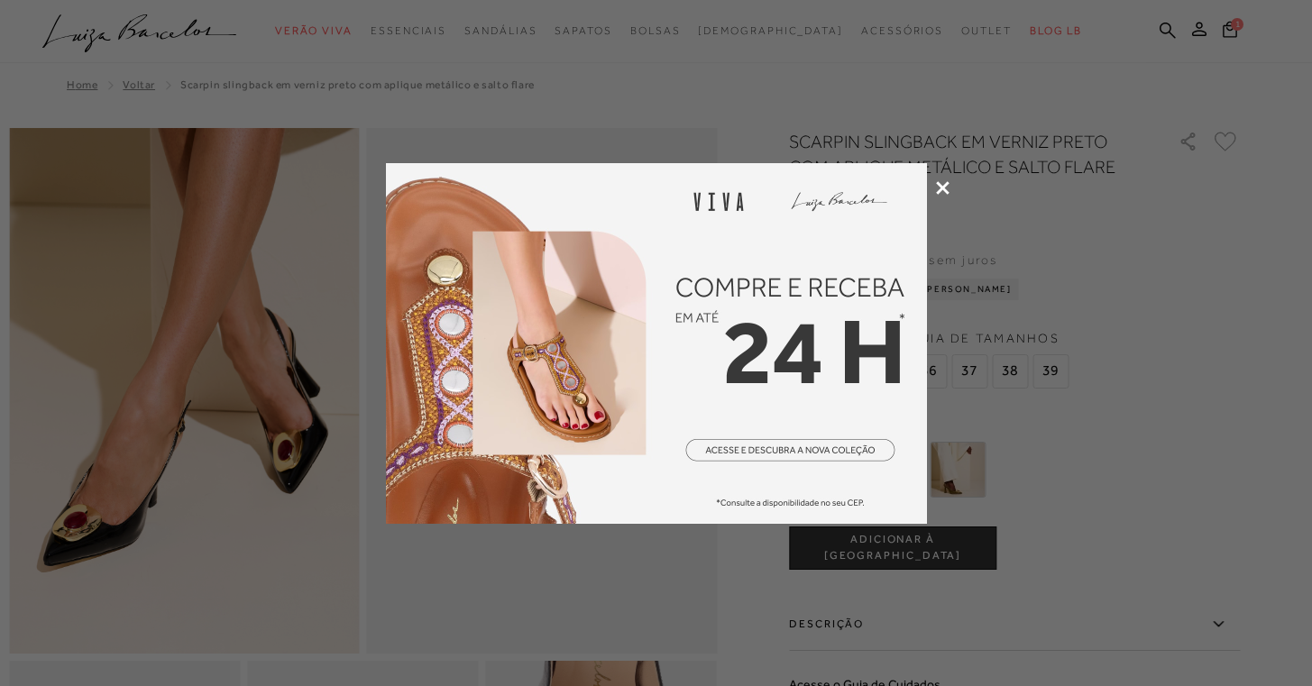
click at [949, 152] on div at bounding box center [656, 343] width 1312 height 686
click at [947, 184] on icon at bounding box center [943, 188] width 14 height 14
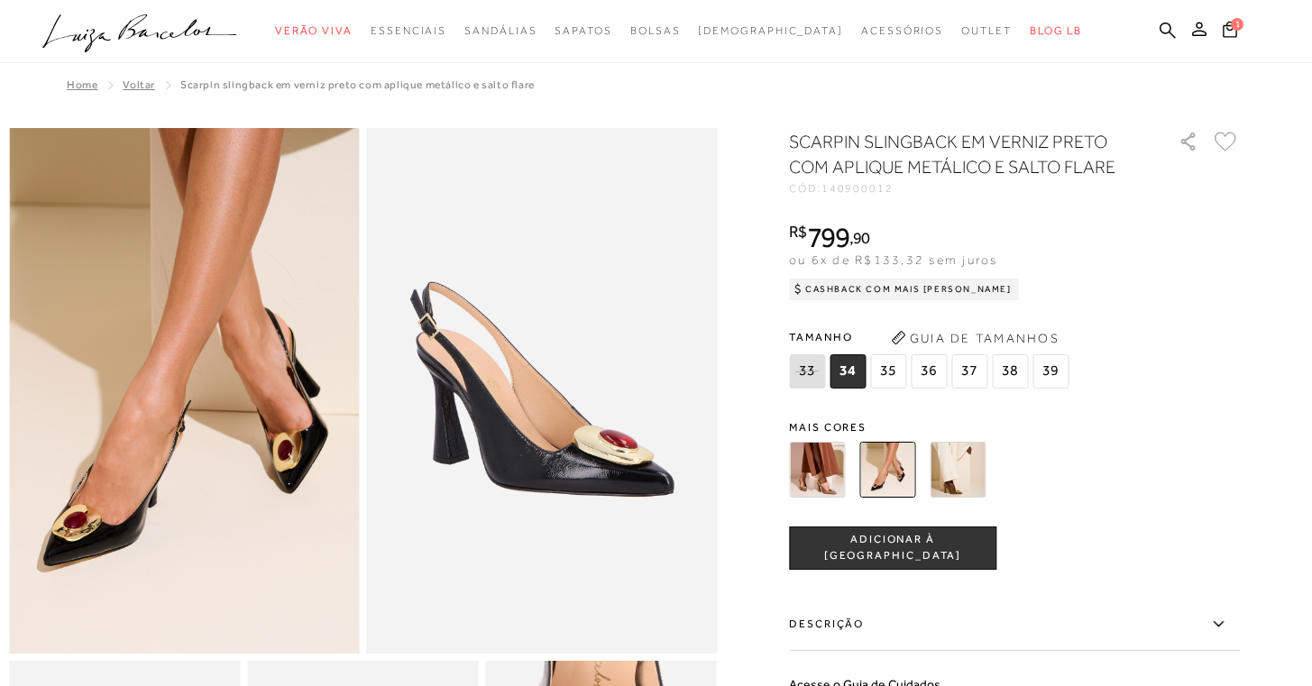
click at [889, 462] on img at bounding box center [888, 470] width 56 height 56
click at [955, 464] on img at bounding box center [958, 470] width 56 height 56
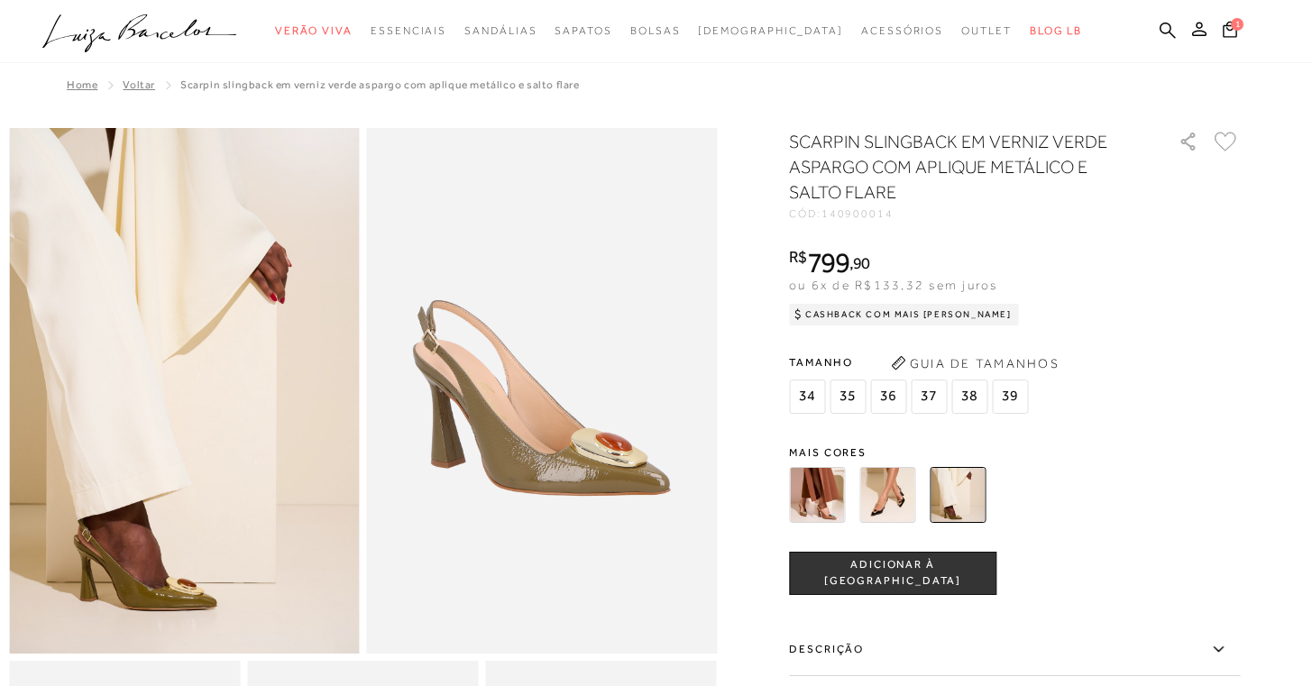
click at [898, 472] on img at bounding box center [888, 495] width 56 height 56
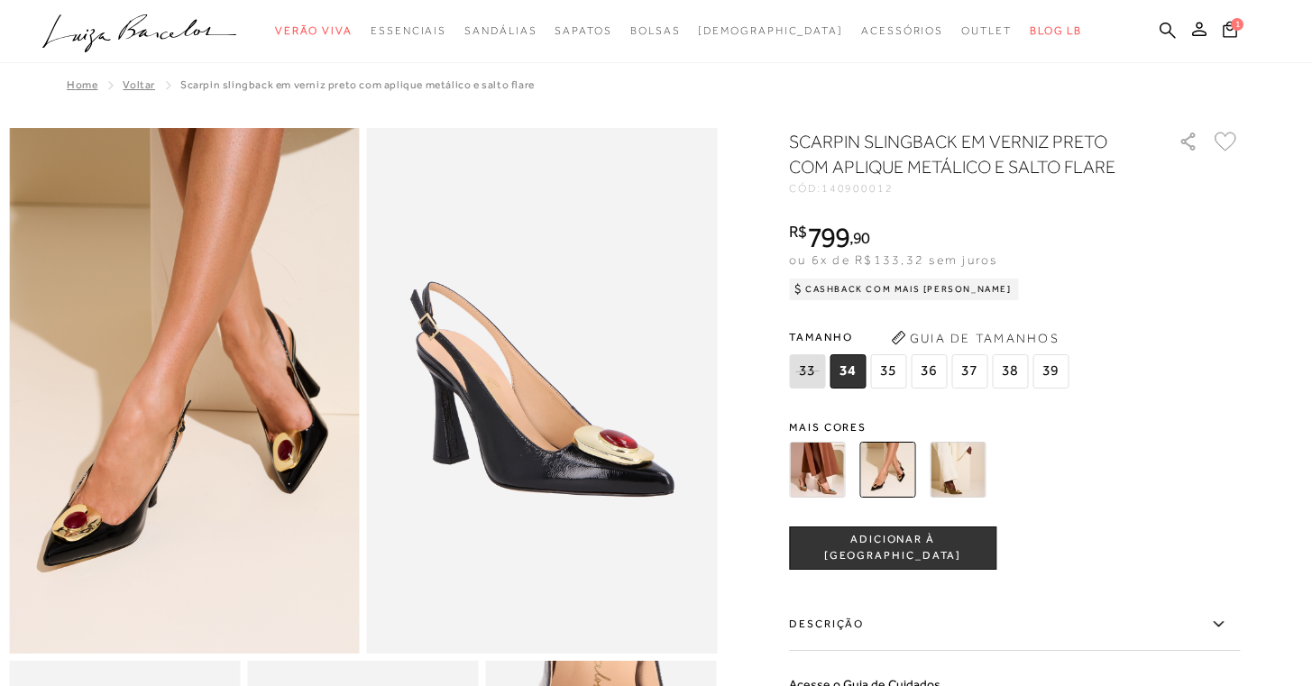
click at [815, 399] on div "SCARPIN SLINGBACK EM VERNIZ PRETO COM APLIQUE METÁLICO E SALTO FLARE CÓD: 14090…" at bounding box center [1014, 530] width 451 height 803
click at [816, 451] on img at bounding box center [817, 470] width 56 height 56
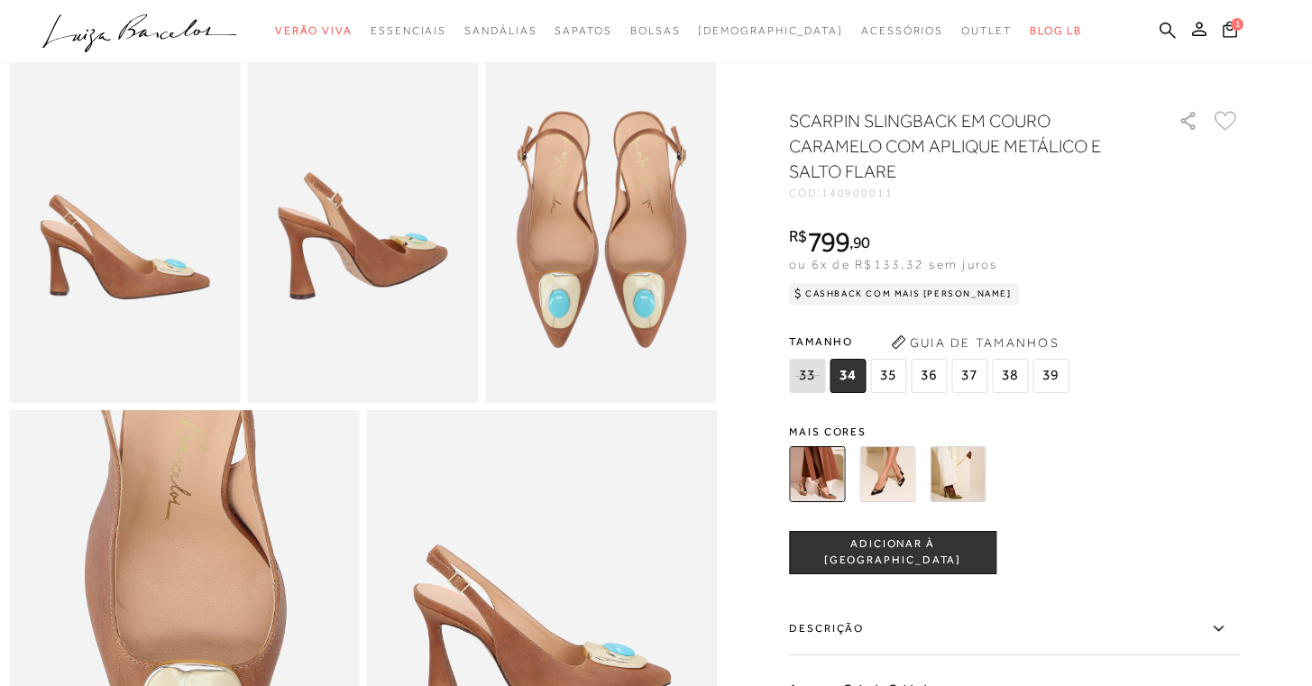
scroll to position [914, 0]
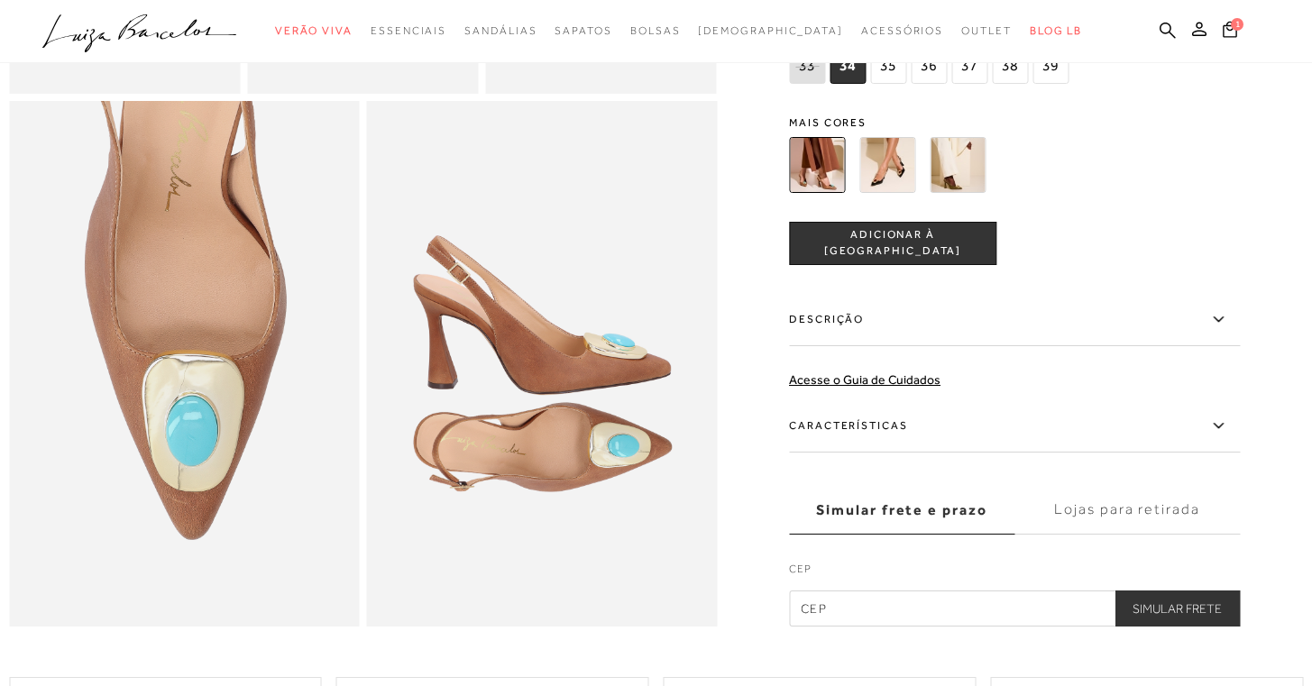
click at [1185, 447] on label "Características" at bounding box center [1014, 427] width 451 height 52
click at [0, 0] on input "Características" at bounding box center [0, 0] width 0 height 0
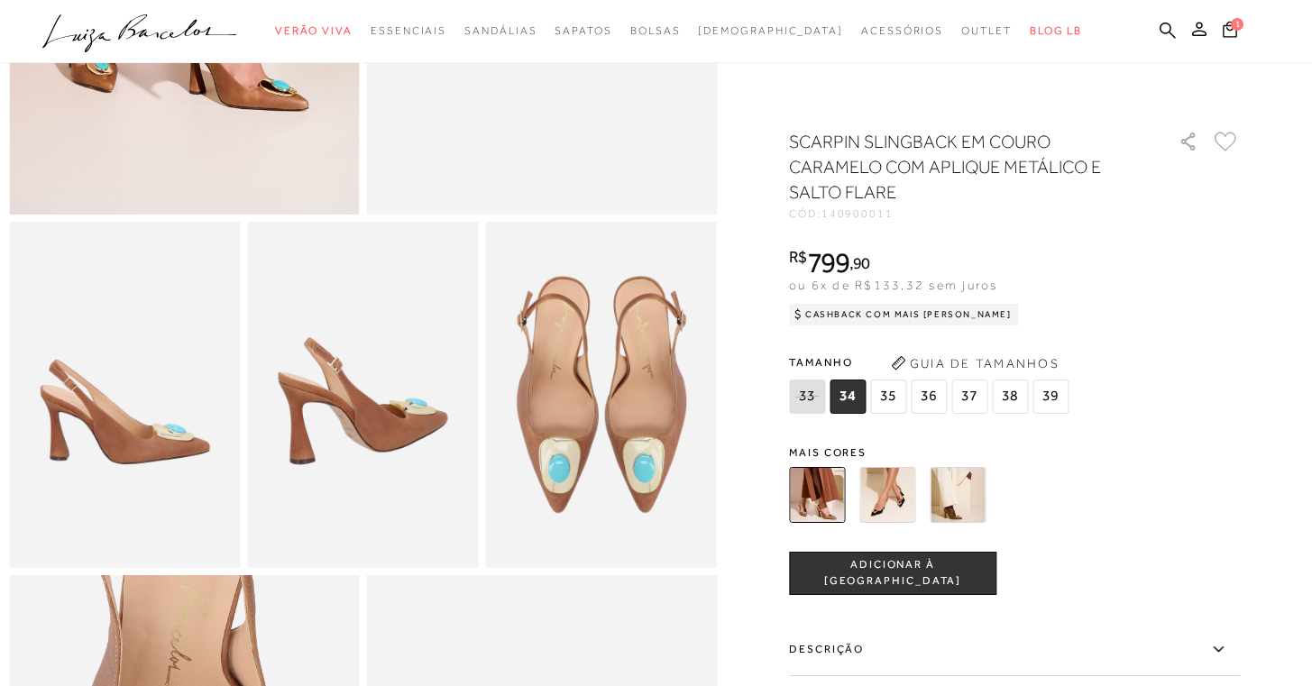
scroll to position [428, 0]
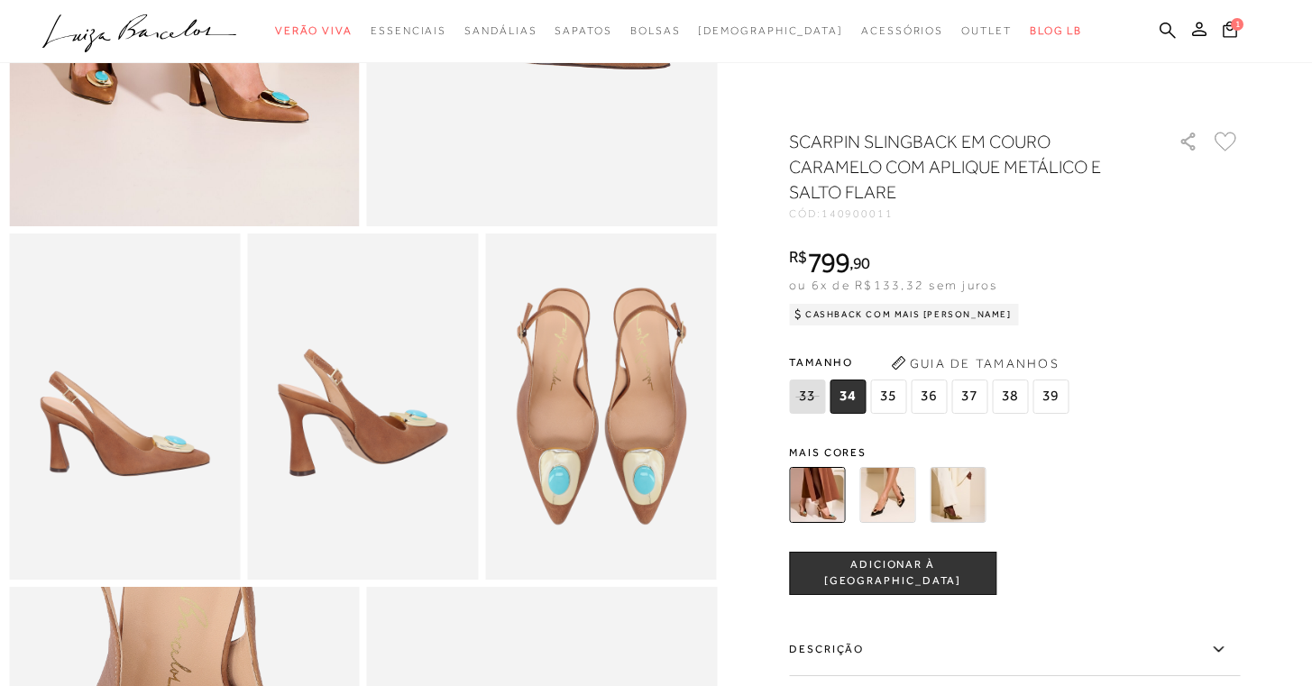
click at [896, 462] on div at bounding box center [993, 495] width 419 height 67
click at [898, 471] on img at bounding box center [888, 495] width 56 height 56
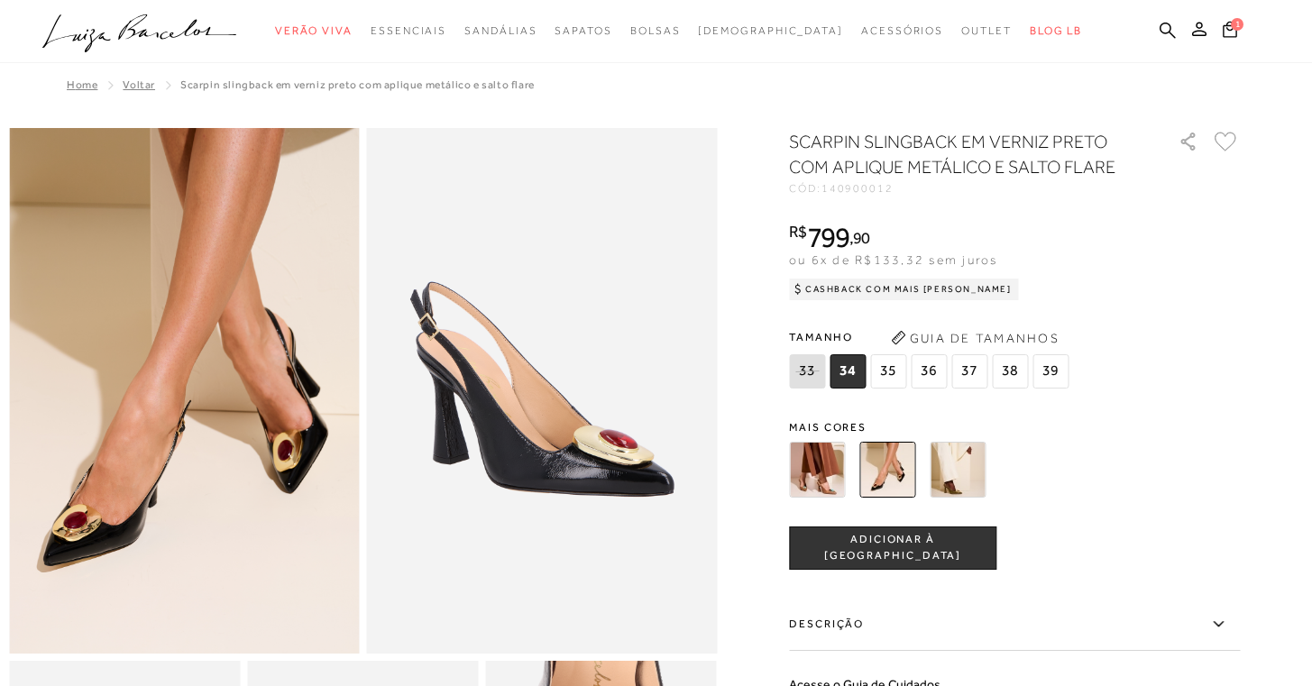
click at [929, 366] on span "36" at bounding box center [929, 372] width 36 height 34
click at [931, 535] on button "ADICIONAR À [GEOGRAPHIC_DATA]" at bounding box center [892, 548] width 207 height 43
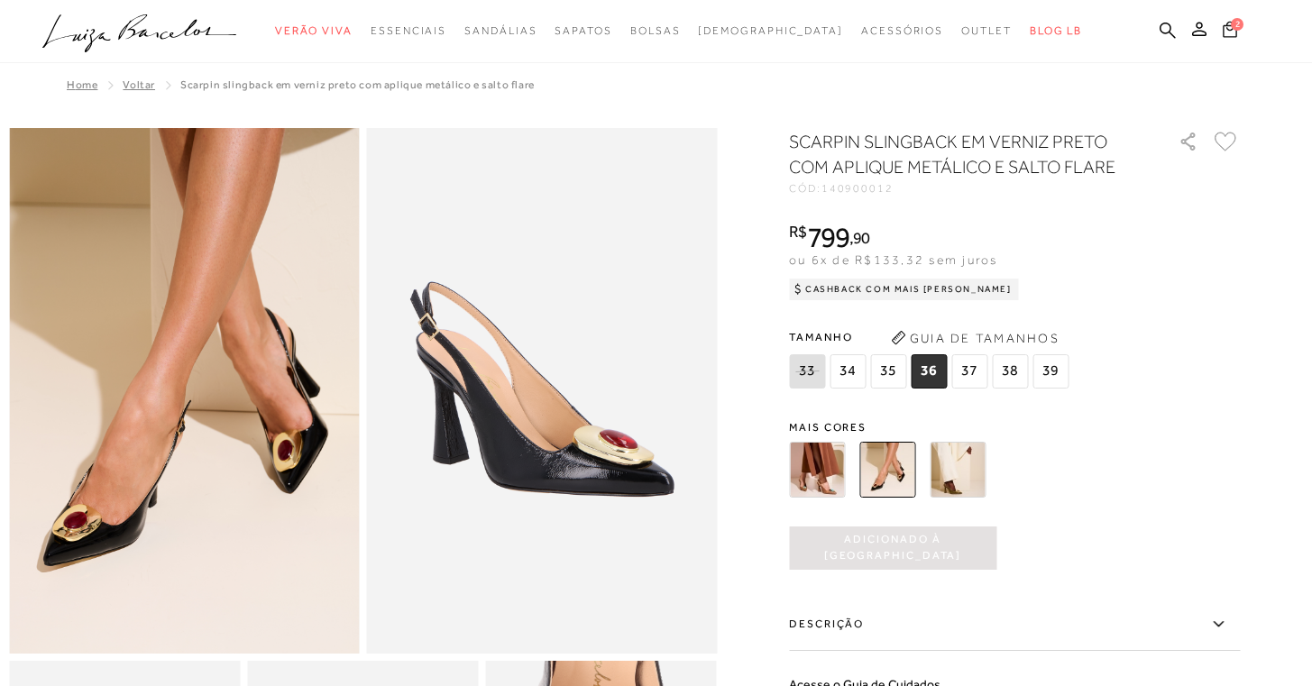
click at [1228, 33] on icon at bounding box center [1230, 29] width 14 height 17
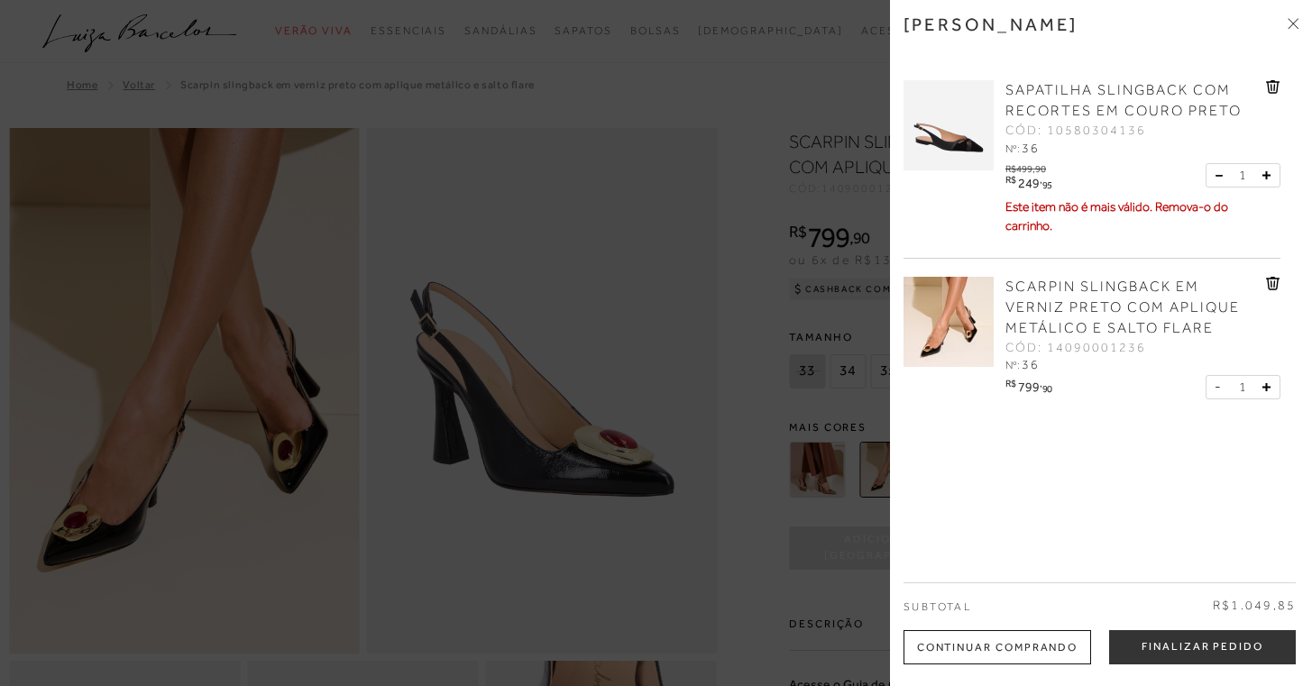
click at [1275, 91] on icon at bounding box center [1273, 87] width 14 height 14
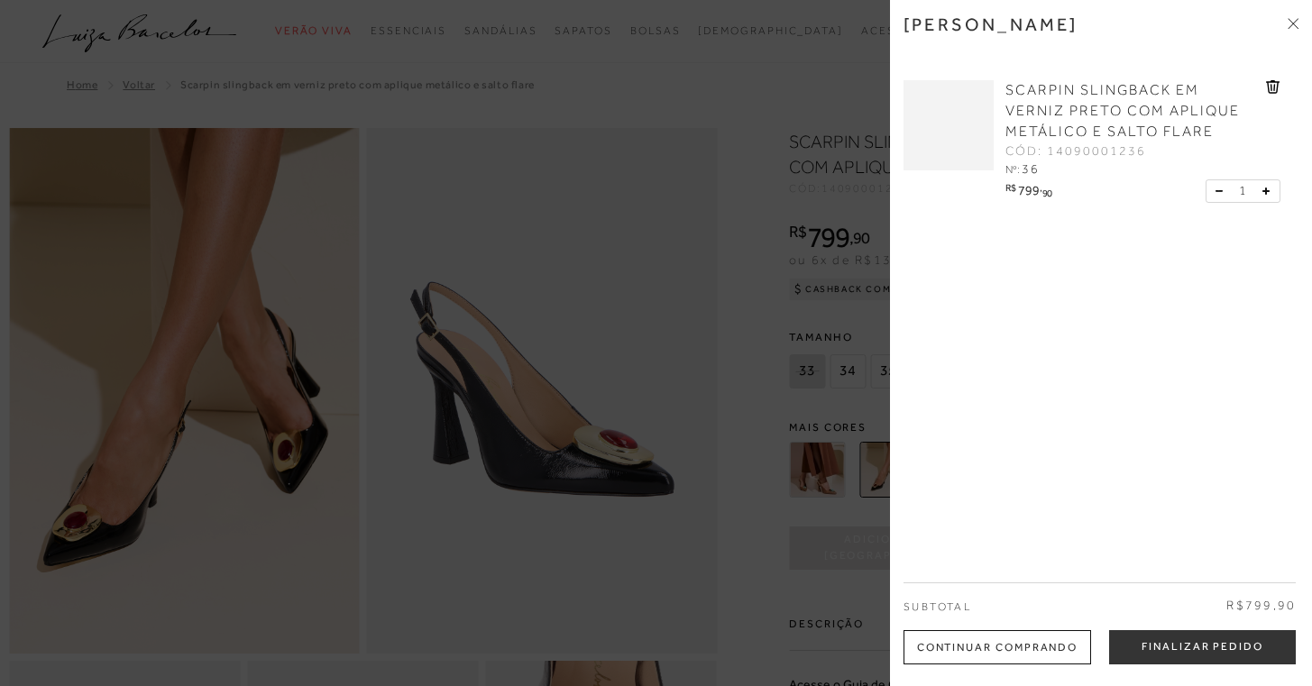
click at [645, 283] on div at bounding box center [656, 343] width 1312 height 686
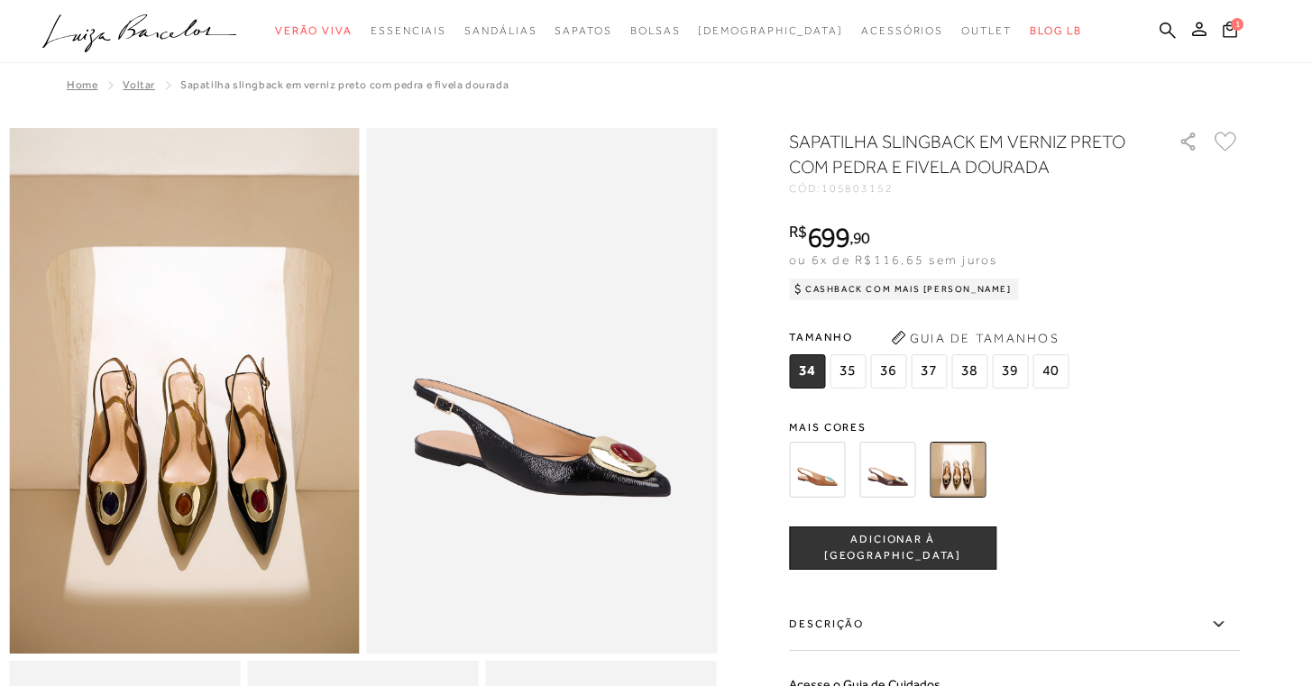
click at [893, 480] on img at bounding box center [888, 470] width 56 height 56
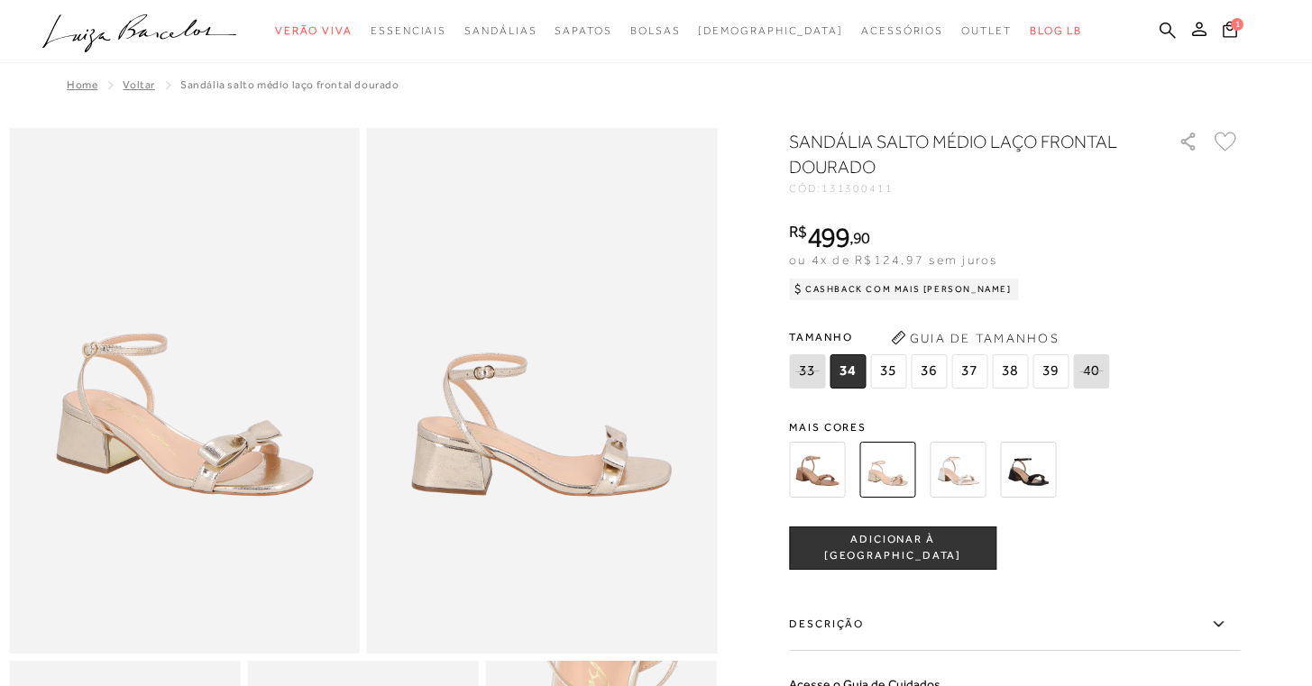
click at [819, 484] on img at bounding box center [817, 470] width 56 height 56
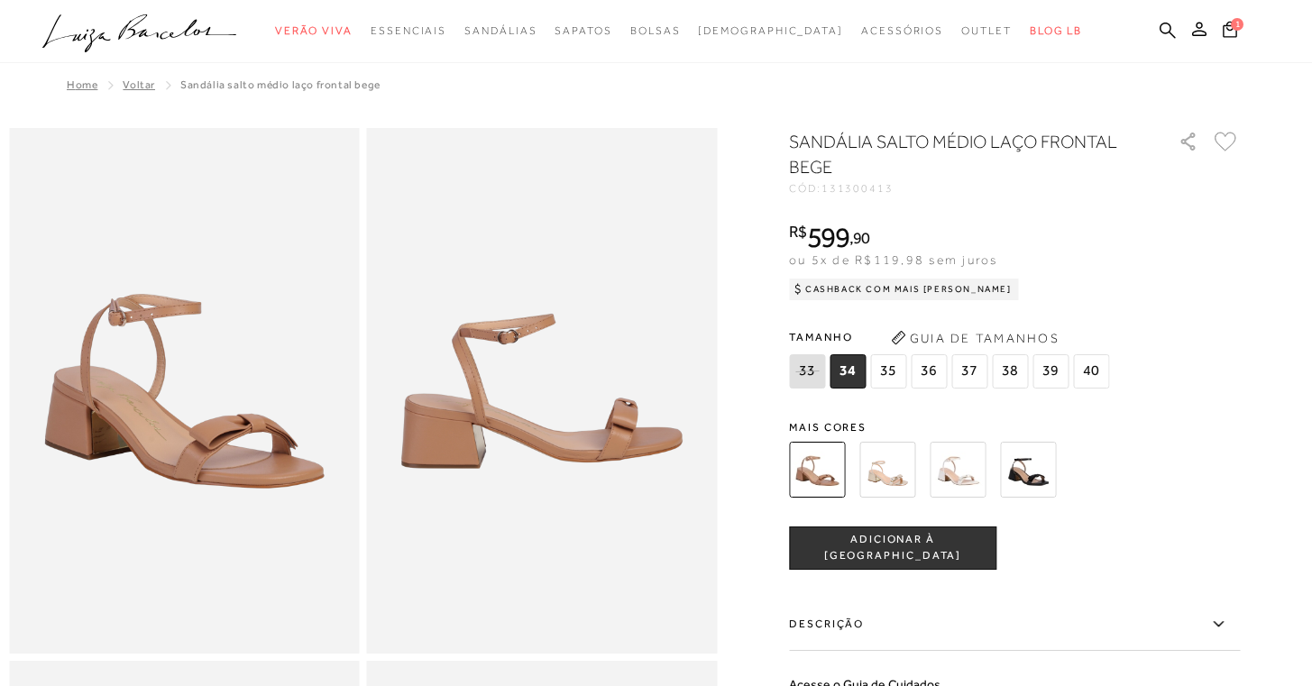
click at [910, 485] on img at bounding box center [888, 470] width 56 height 56
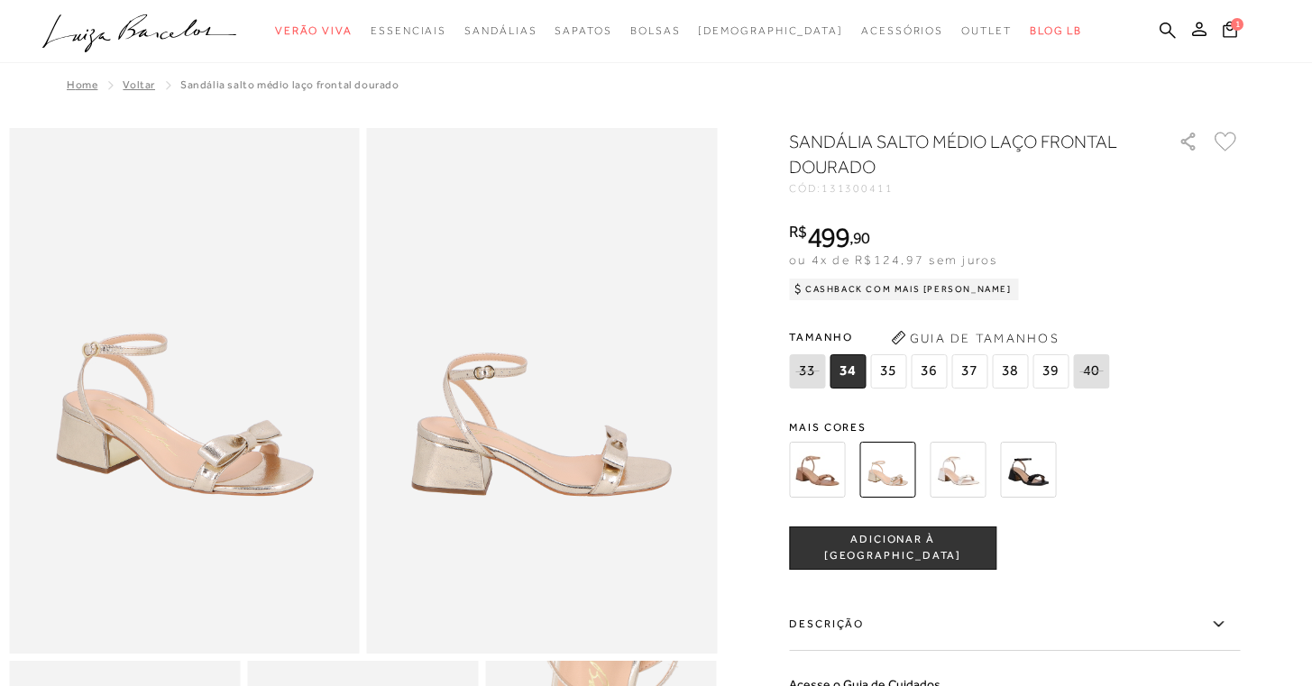
click at [813, 477] on img at bounding box center [817, 470] width 56 height 56
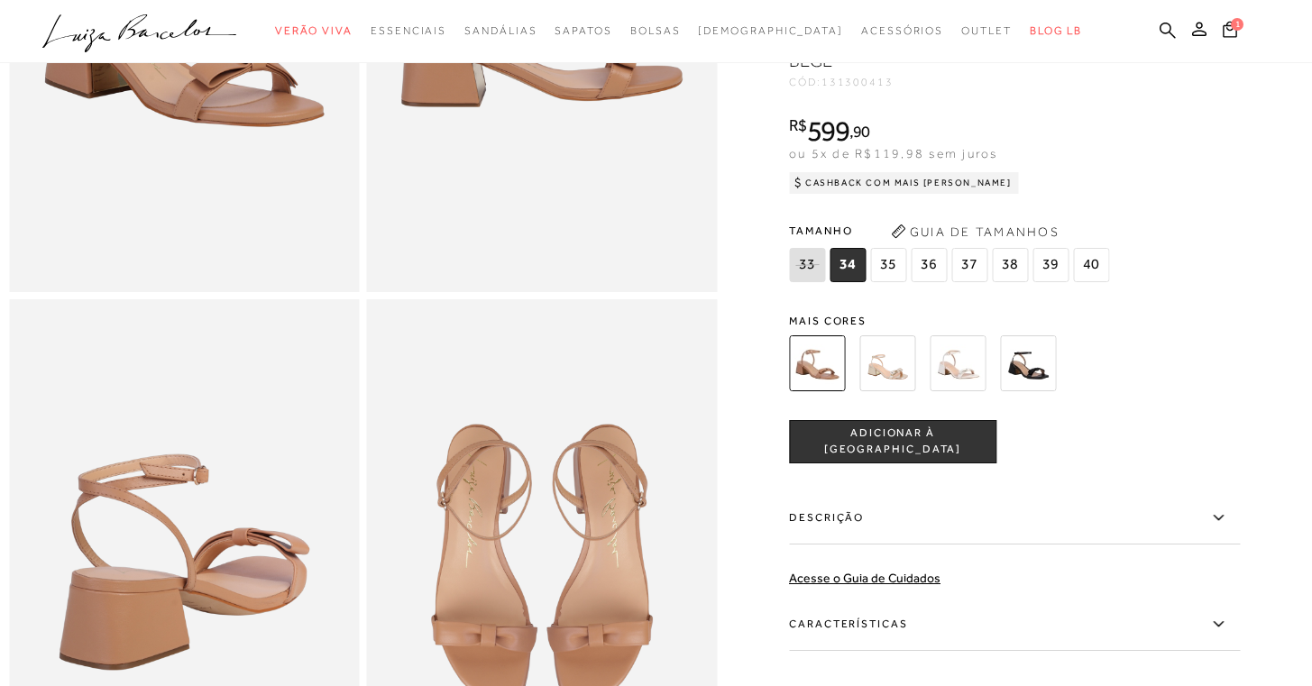
scroll to position [582, 0]
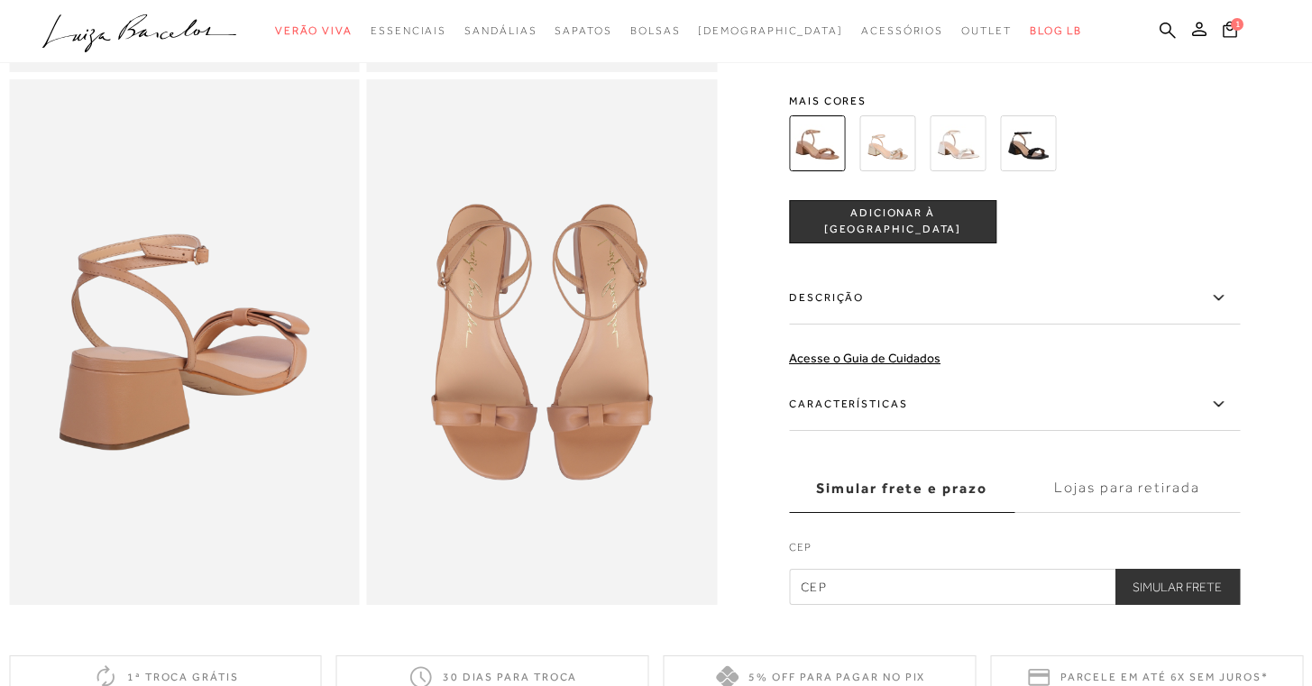
click at [1064, 430] on label "Características" at bounding box center [1014, 404] width 451 height 52
click at [0, 0] on input "Características" at bounding box center [0, 0] width 0 height 0
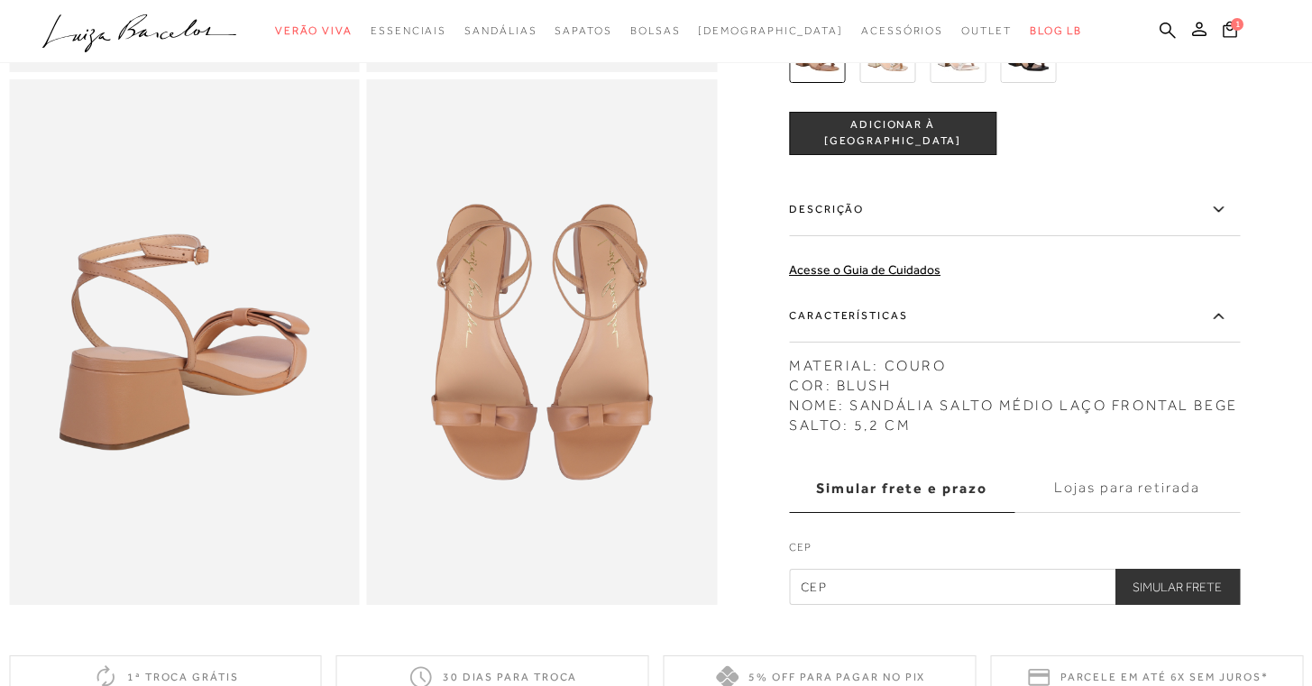
scroll to position [107, 0]
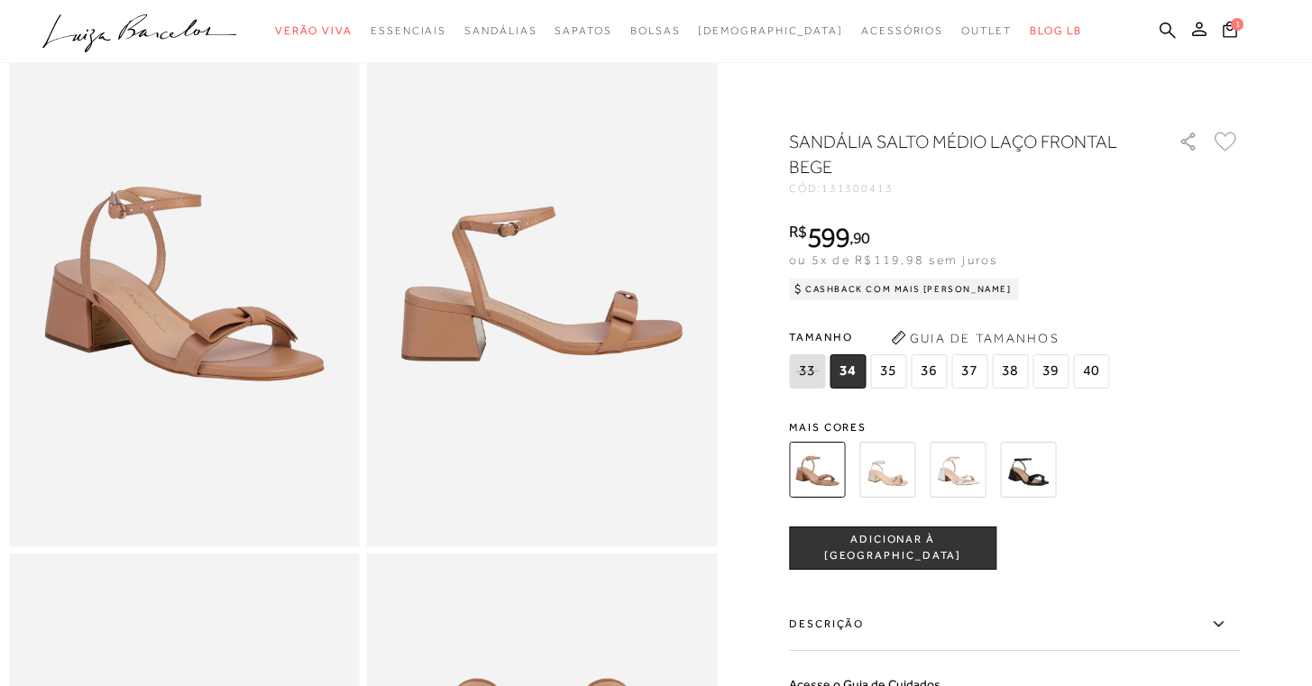
click at [943, 382] on span "36" at bounding box center [929, 372] width 36 height 34
click at [932, 544] on span "ADICIONAR À [GEOGRAPHIC_DATA]" at bounding box center [893, 548] width 206 height 32
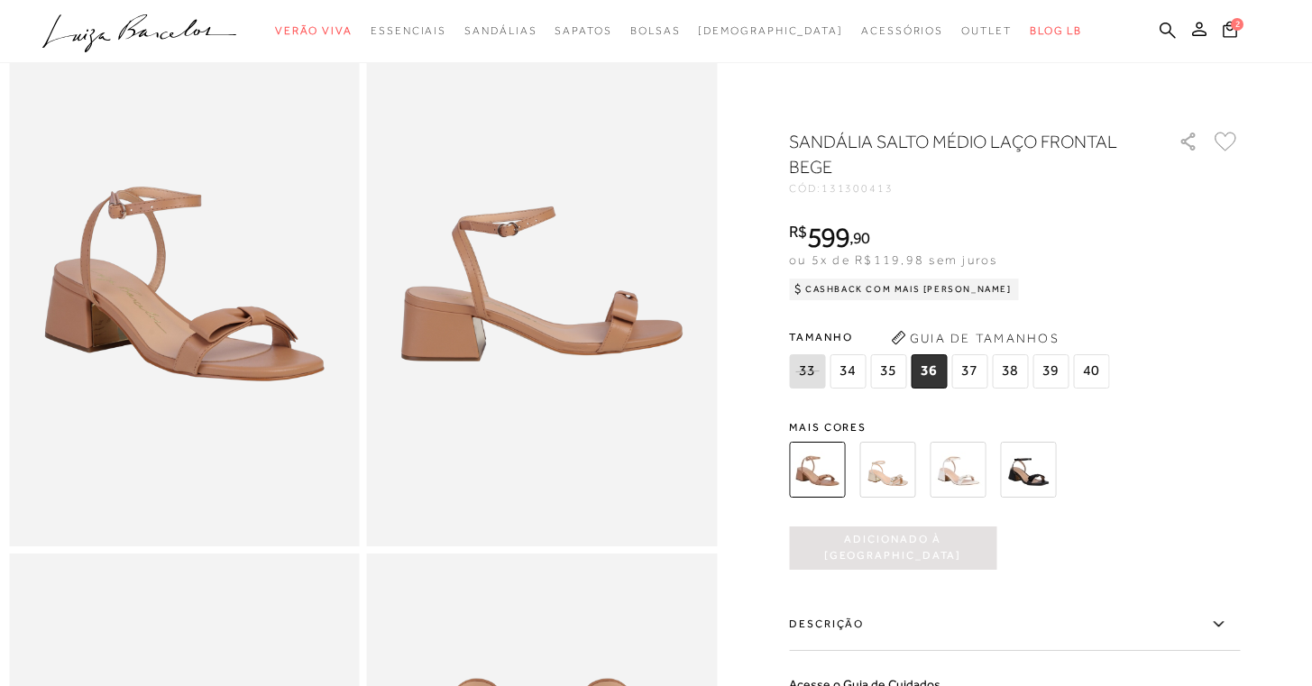
scroll to position [0, 0]
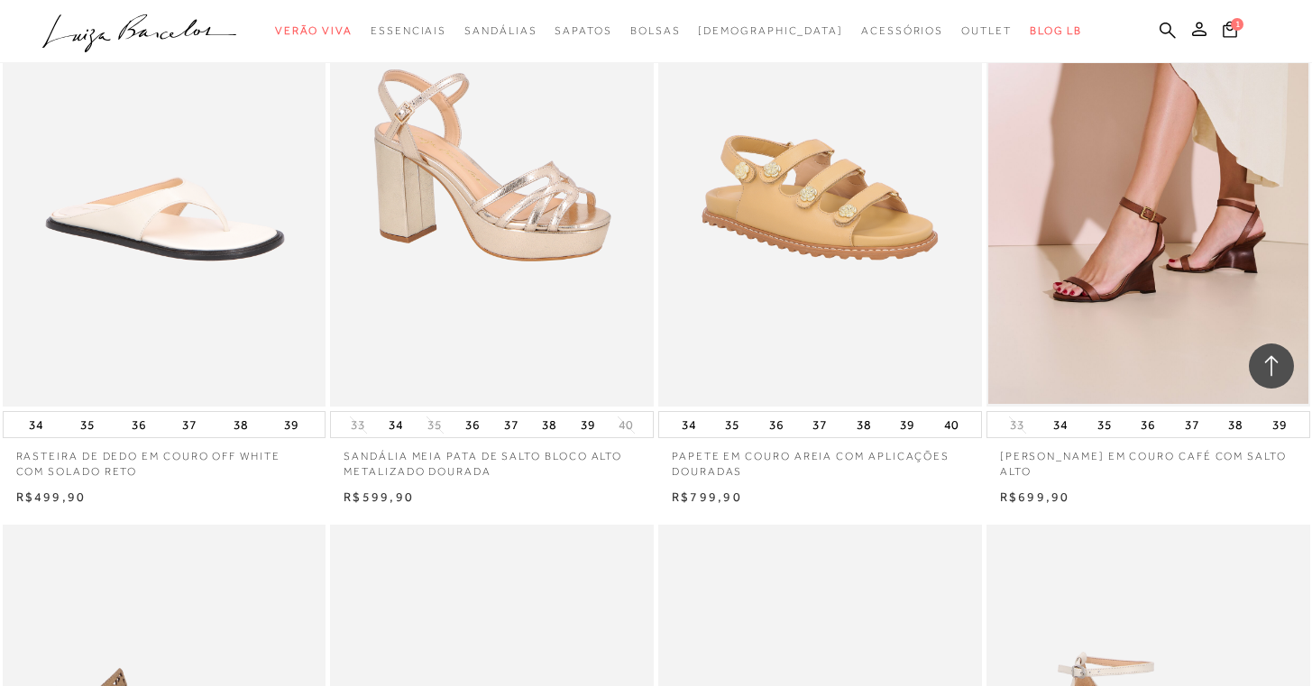
scroll to position [35845, 0]
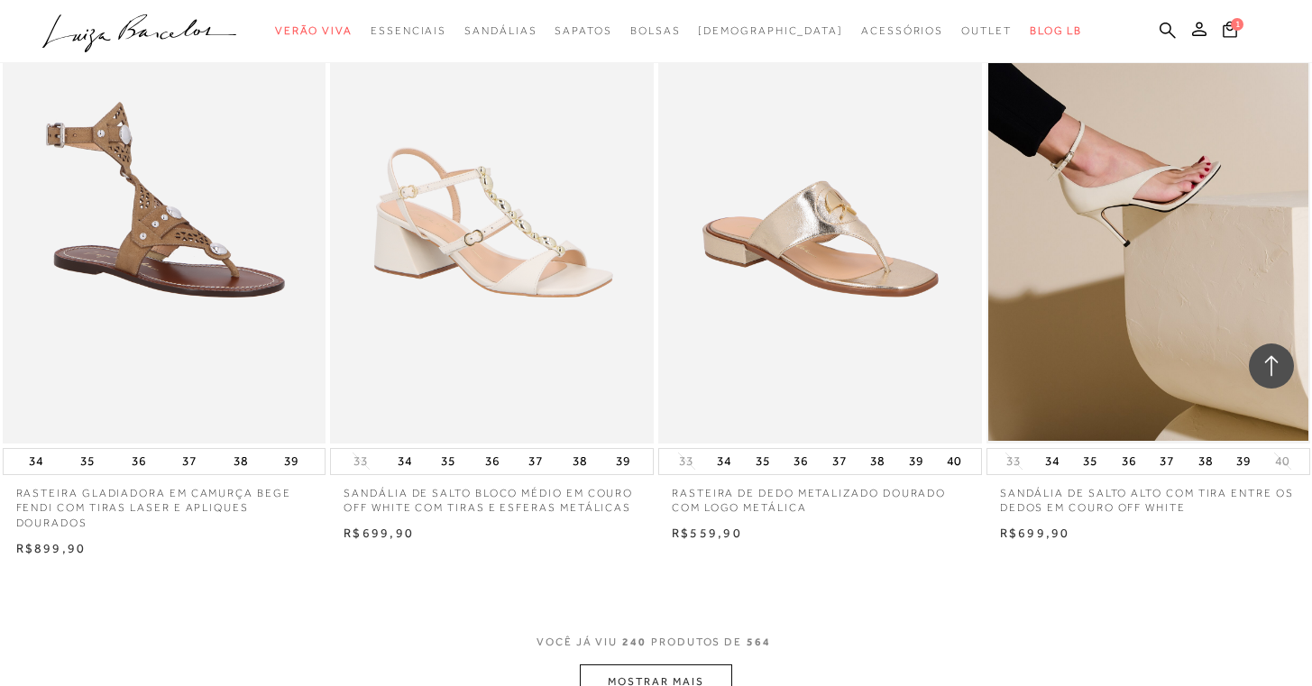
click at [685, 665] on button "MOSTRAR MAIS" at bounding box center [656, 682] width 152 height 35
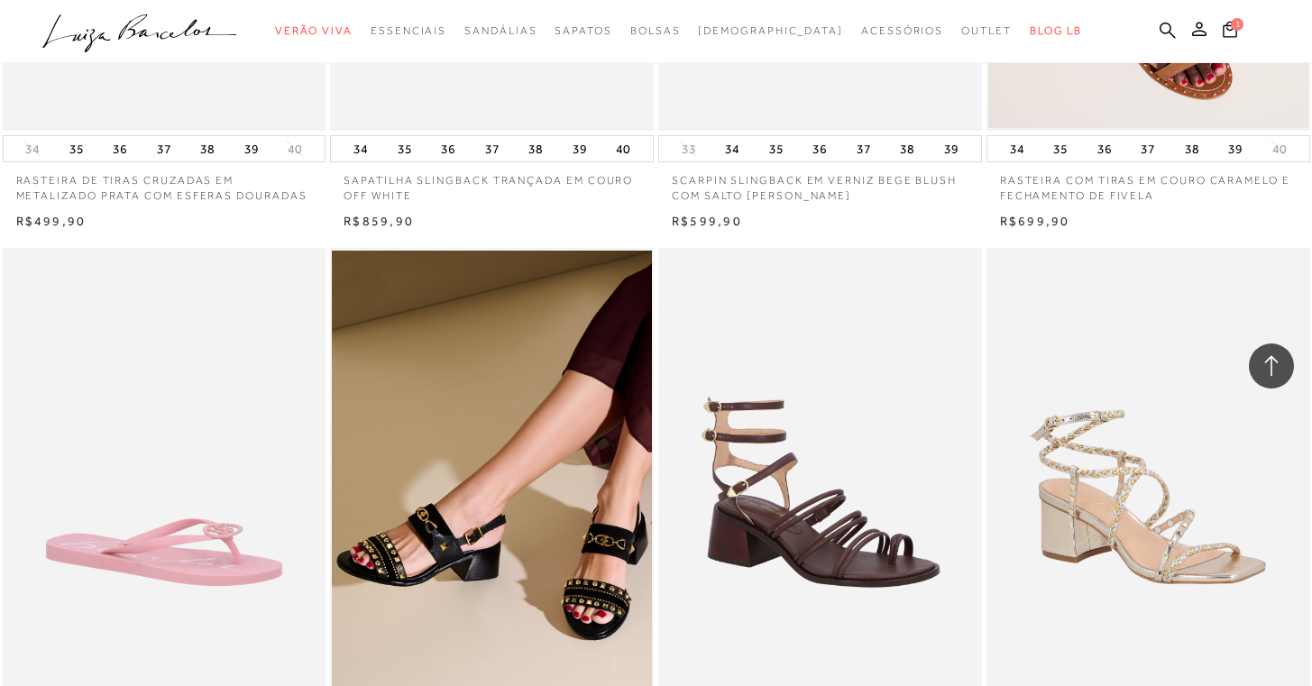
scroll to position [39489, 0]
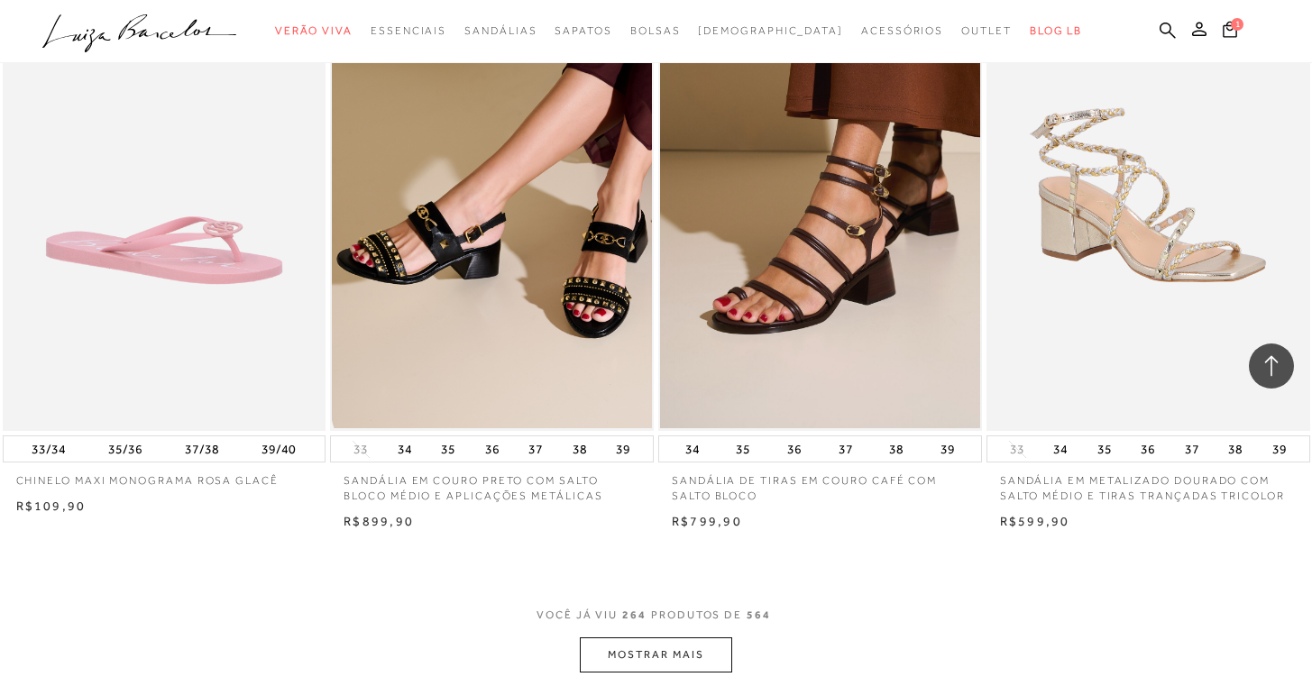
click at [707, 638] on button "MOSTRAR MAIS" at bounding box center [656, 655] width 152 height 35
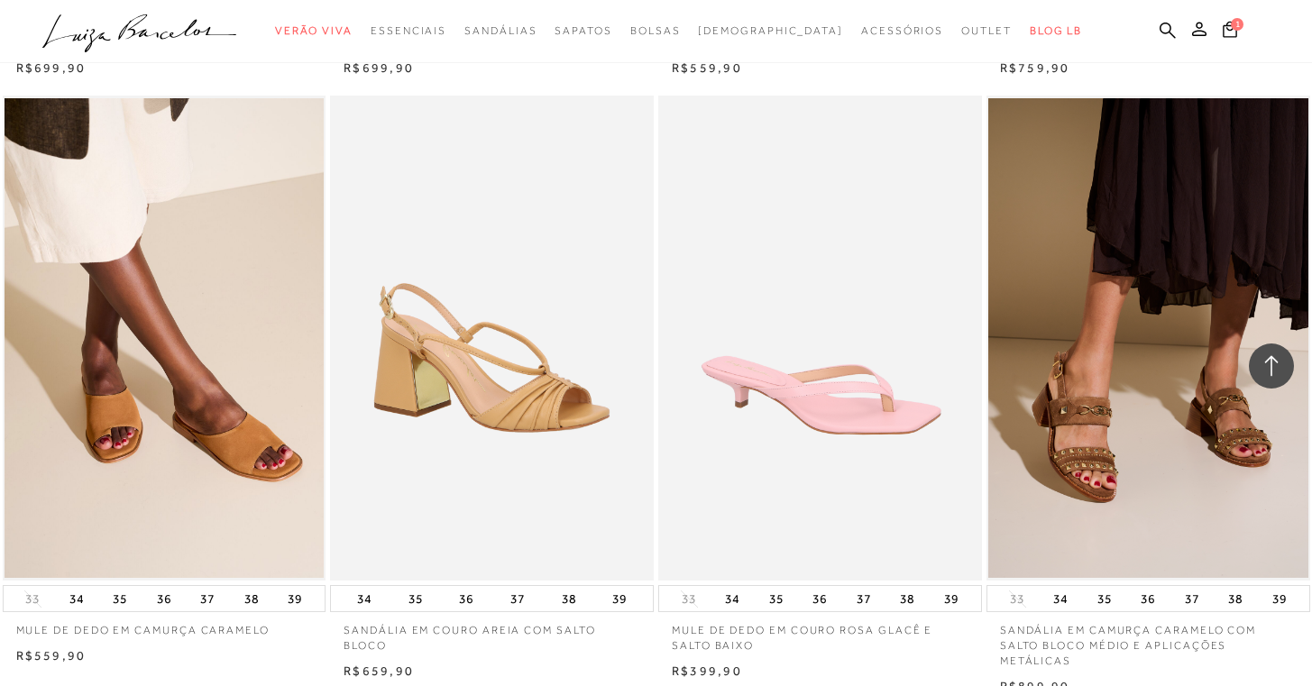
scroll to position [43271, 0]
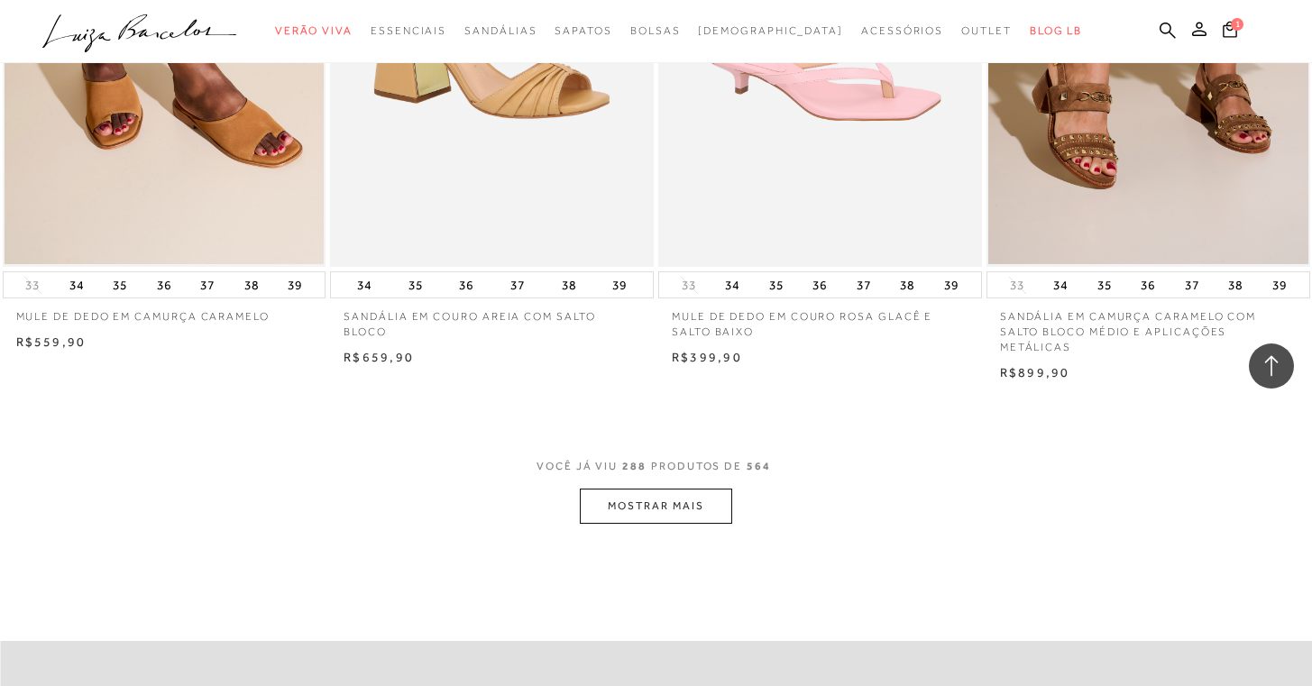
click at [646, 489] on button "MOSTRAR MAIS" at bounding box center [656, 506] width 152 height 35
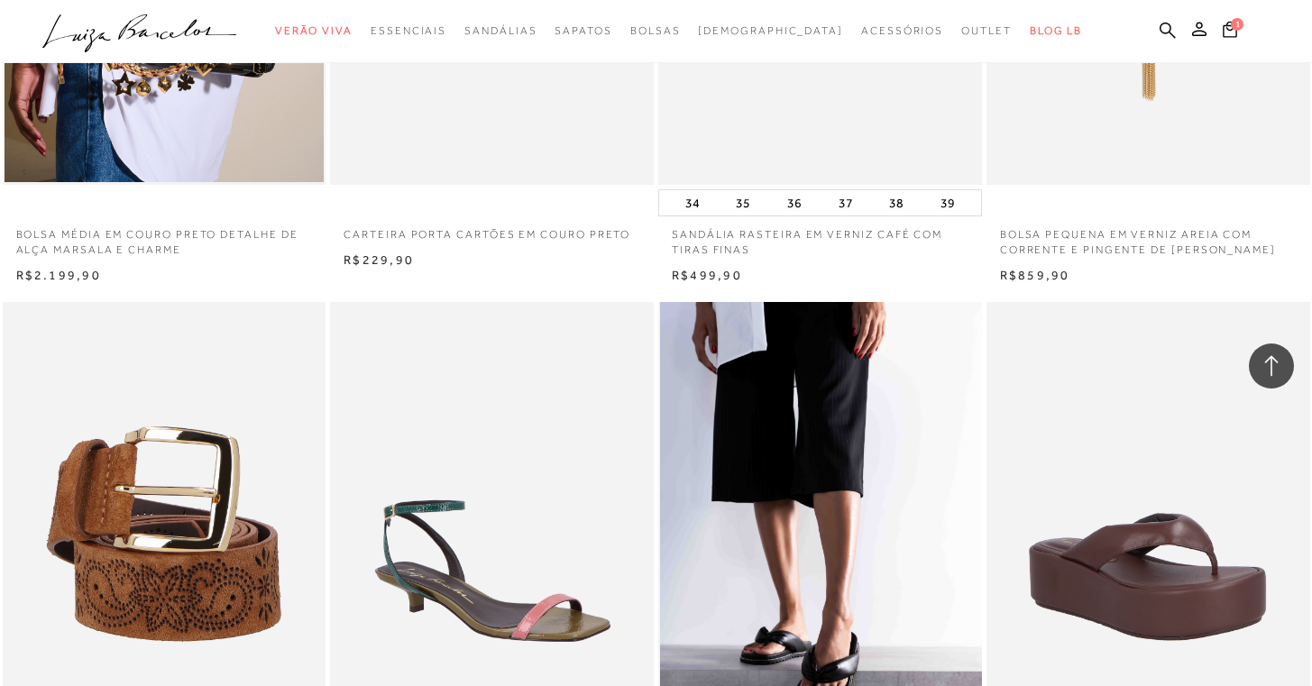
scroll to position [46795, 0]
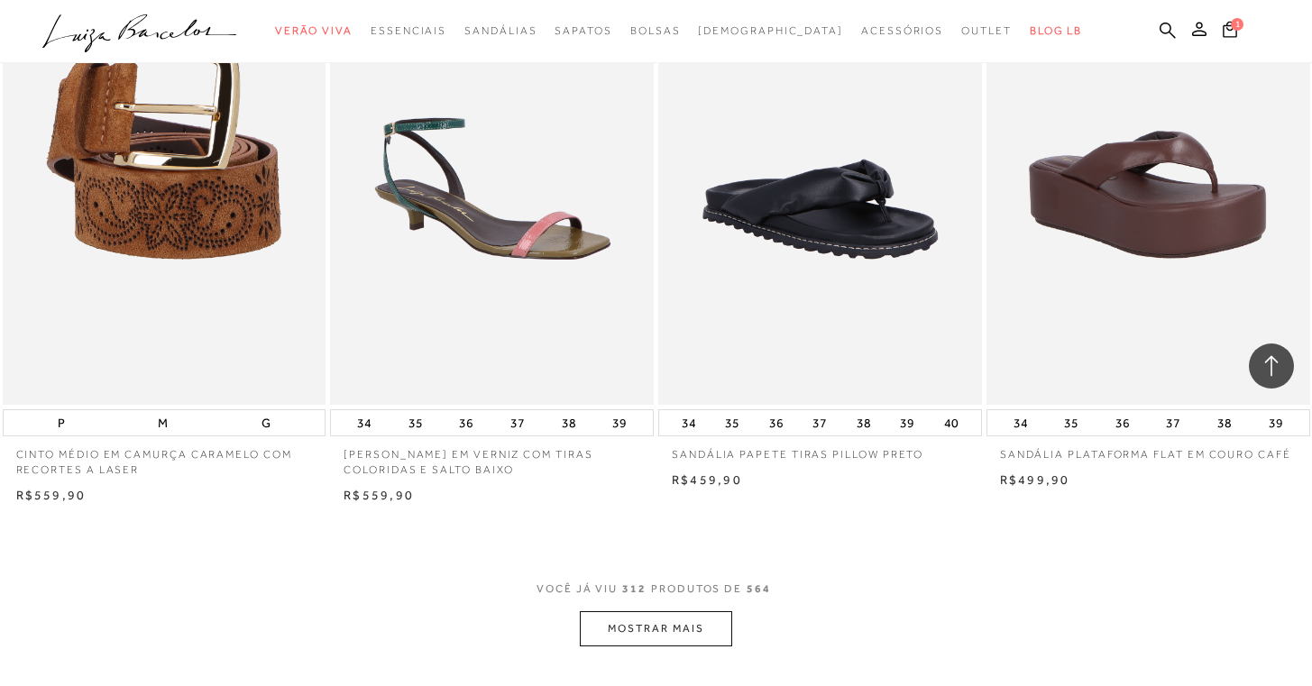
click at [710, 612] on button "MOSTRAR MAIS" at bounding box center [656, 629] width 152 height 35
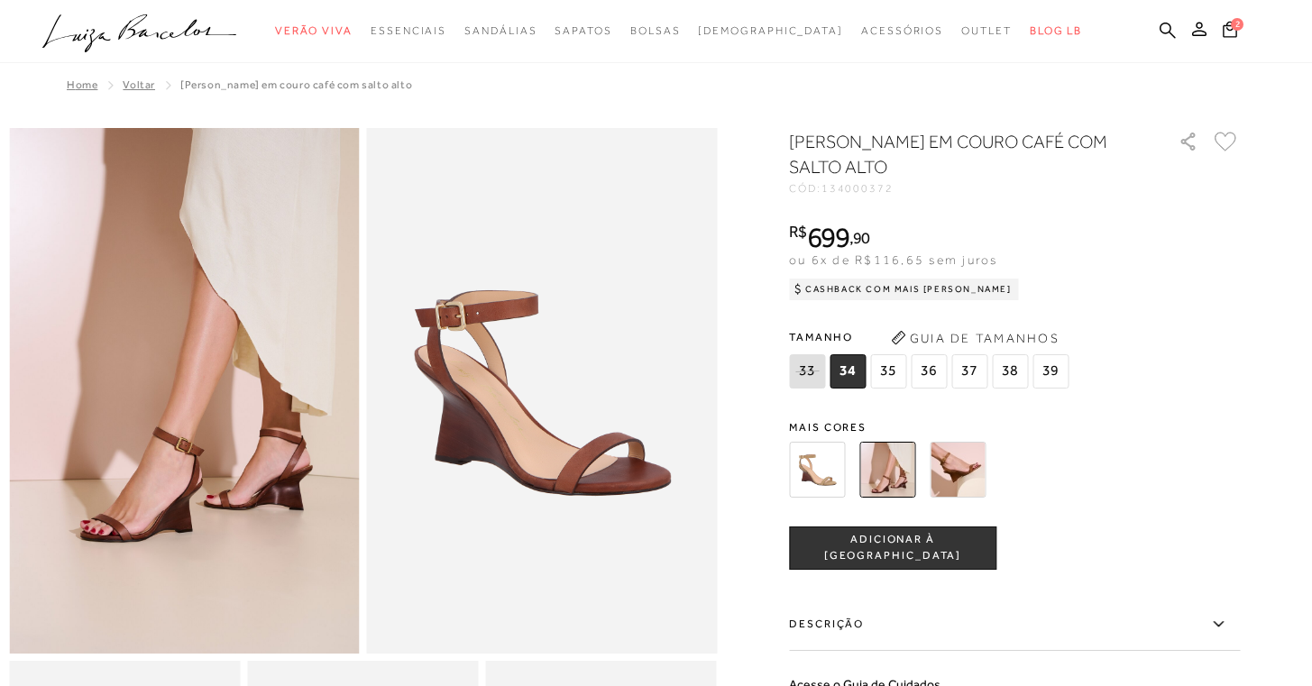
click at [929, 477] on div at bounding box center [993, 470] width 419 height 67
click at [983, 473] on img at bounding box center [958, 470] width 56 height 56
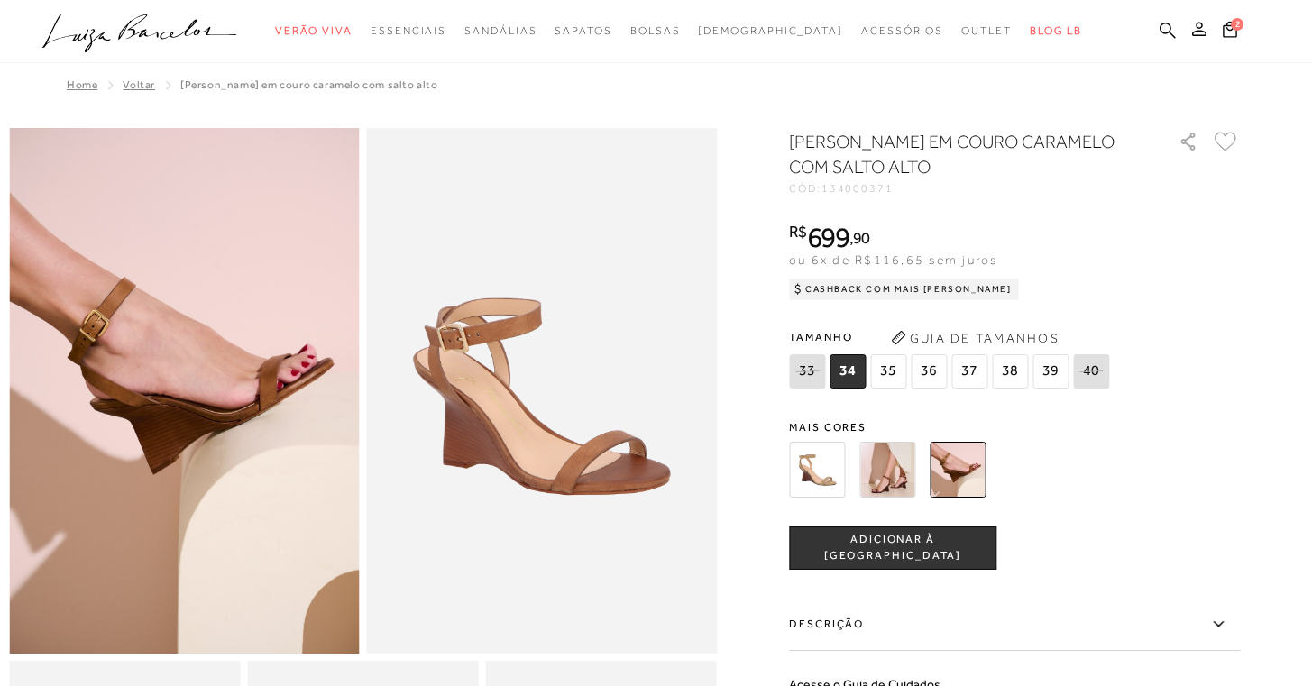
click at [801, 459] on img at bounding box center [817, 470] width 56 height 56
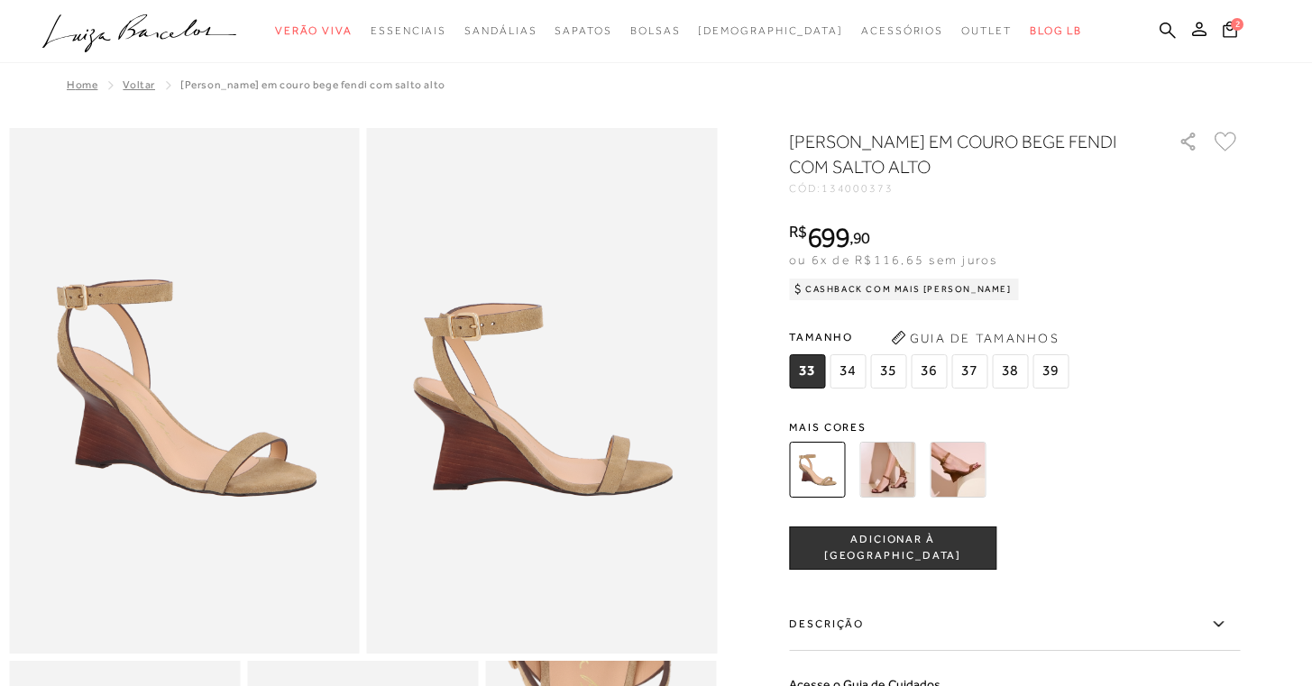
click at [971, 468] on img at bounding box center [958, 470] width 56 height 56
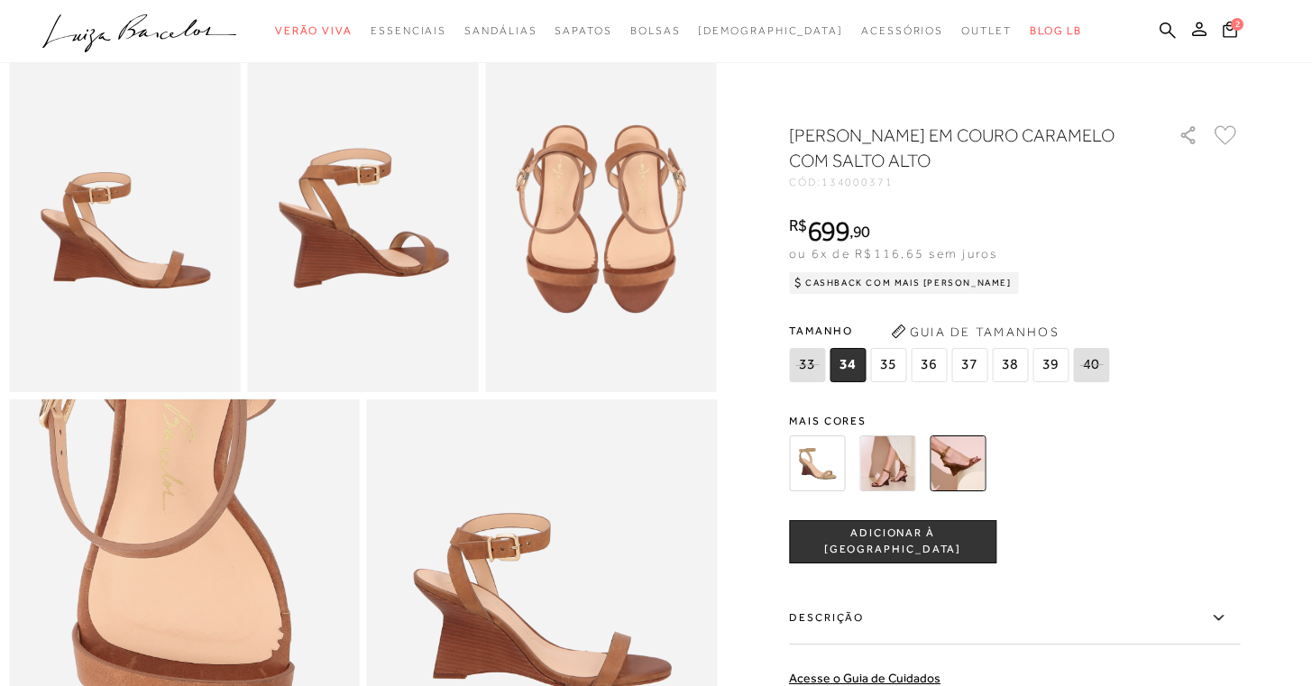
scroll to position [838, 0]
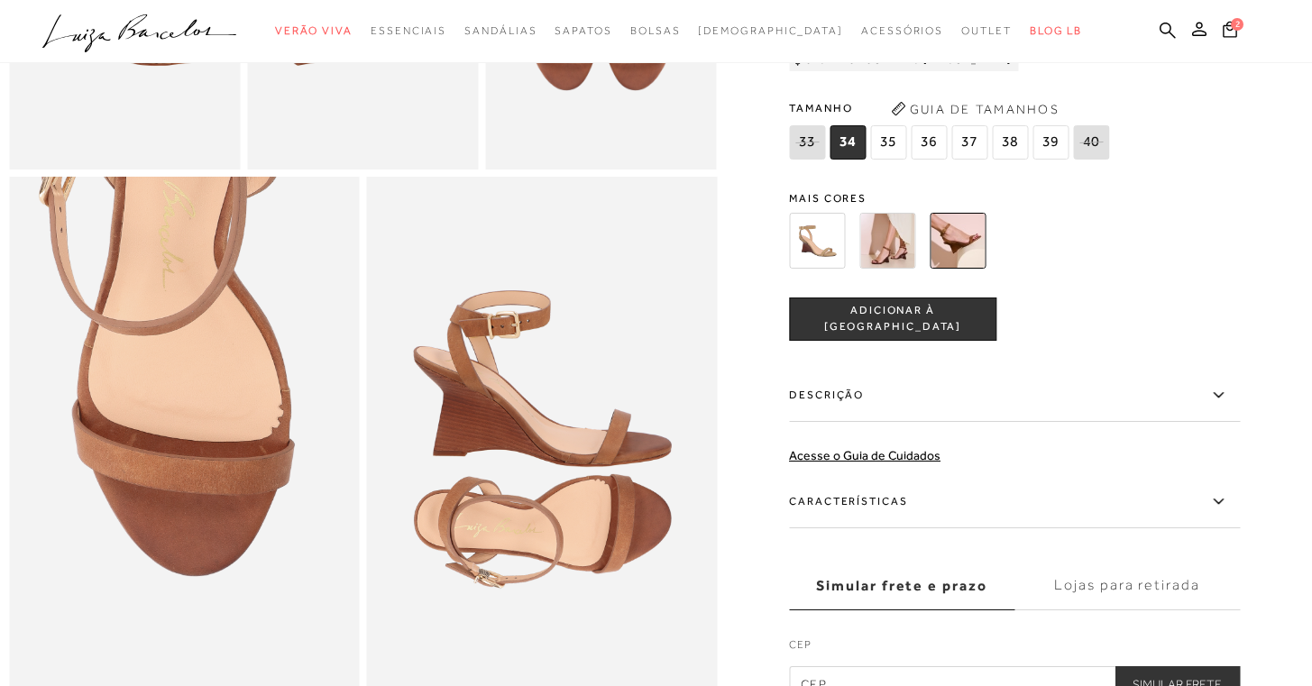
click at [988, 522] on label "Características" at bounding box center [1014, 502] width 451 height 52
click at [0, 0] on input "Características" at bounding box center [0, 0] width 0 height 0
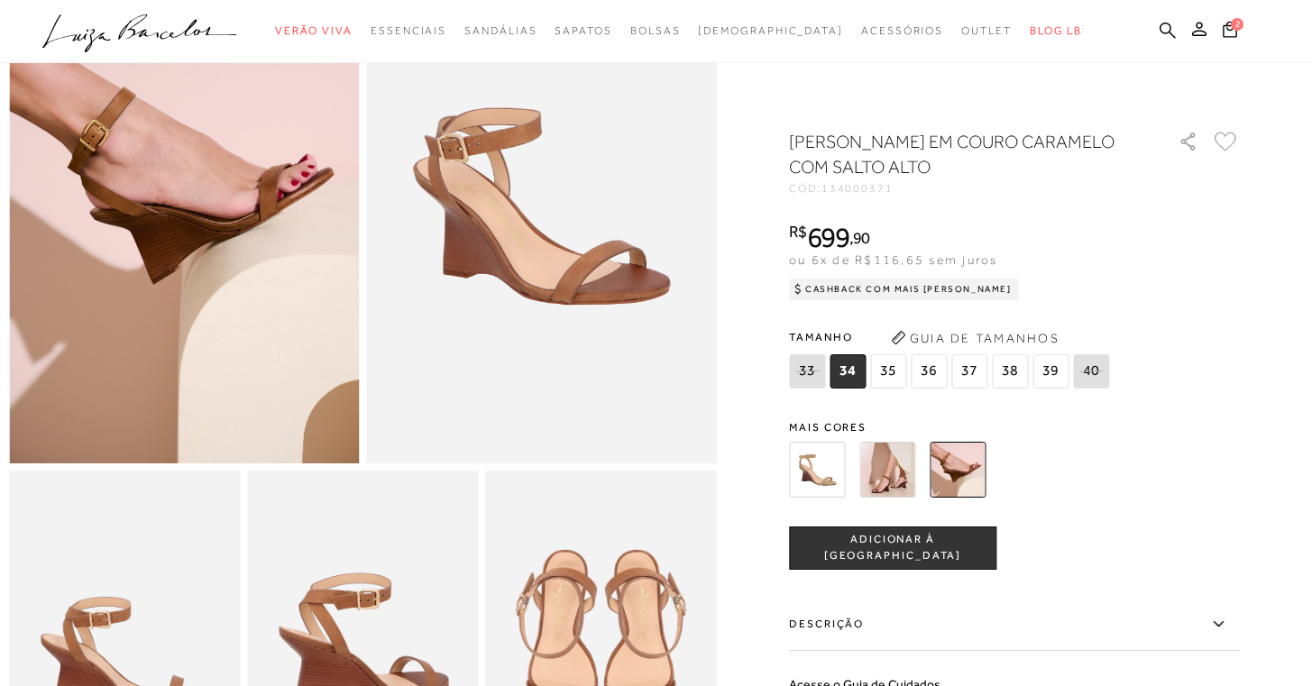
scroll to position [0, 0]
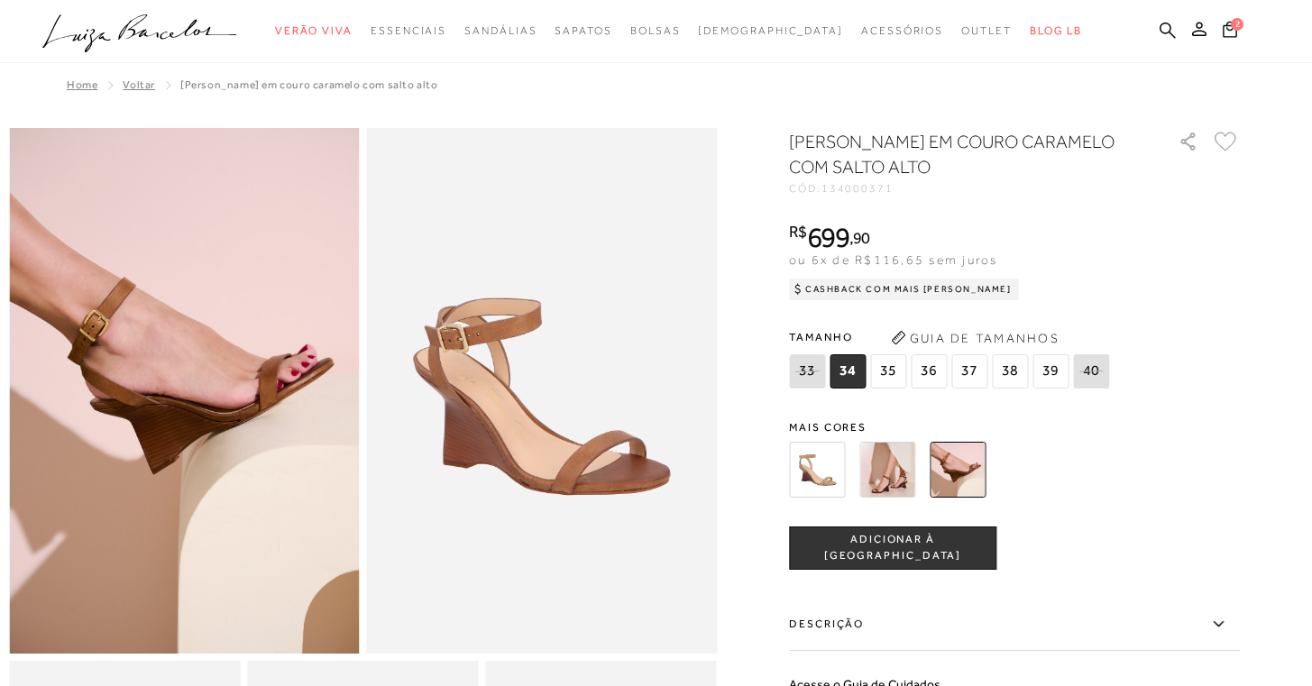
click at [921, 363] on span "36" at bounding box center [929, 372] width 36 height 34
click at [922, 557] on button "ADICIONAR À [GEOGRAPHIC_DATA]" at bounding box center [892, 548] width 207 height 43
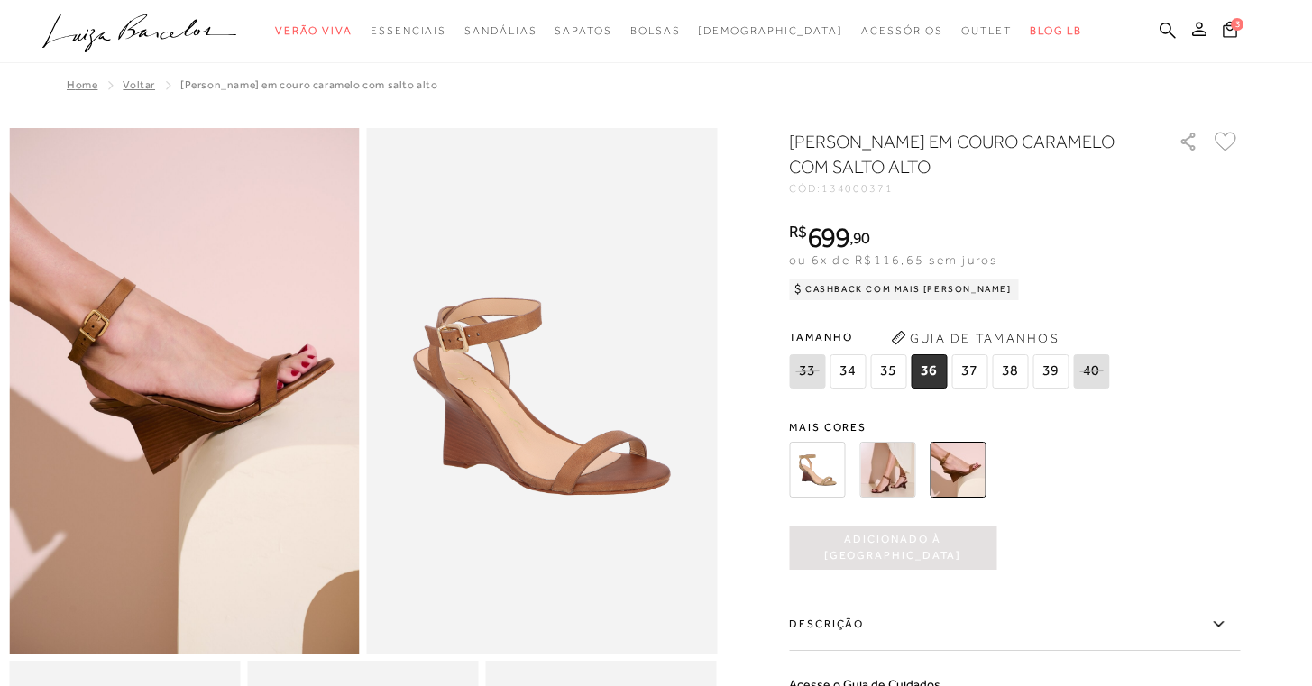
click at [1229, 26] on icon at bounding box center [1230, 28] width 14 height 17
